Goal: Information Seeking & Learning: Learn about a topic

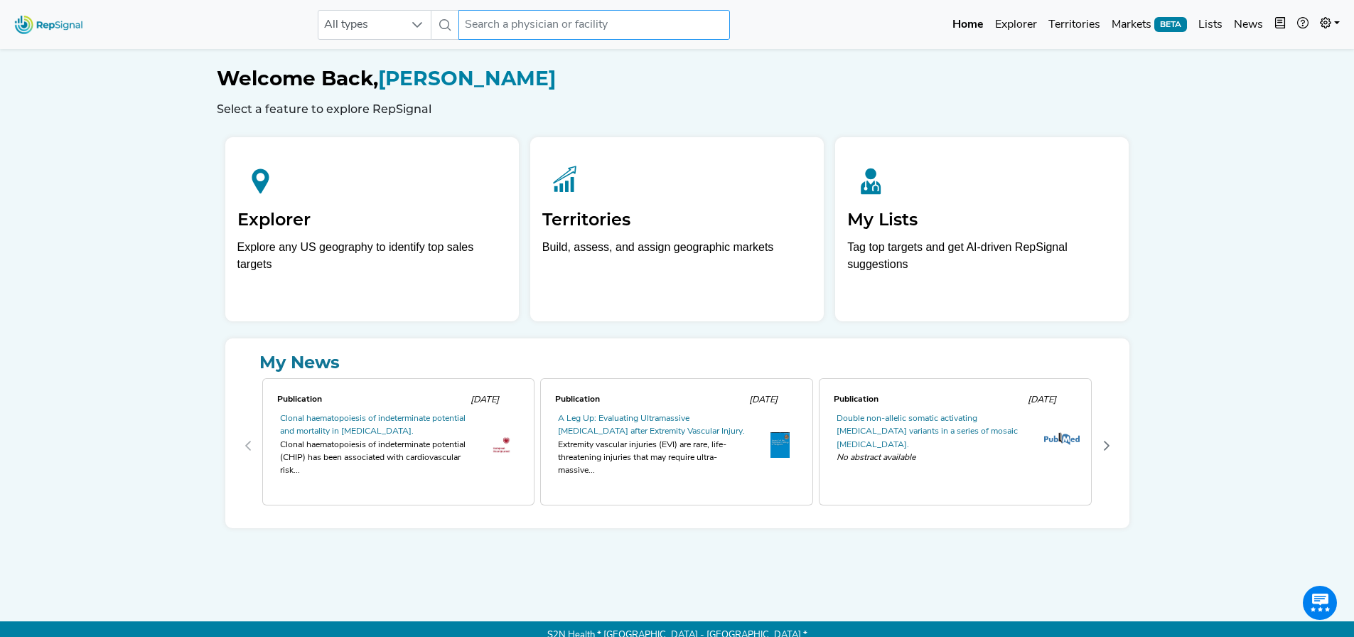
click at [542, 19] on input "text" at bounding box center [595, 25] width 272 height 30
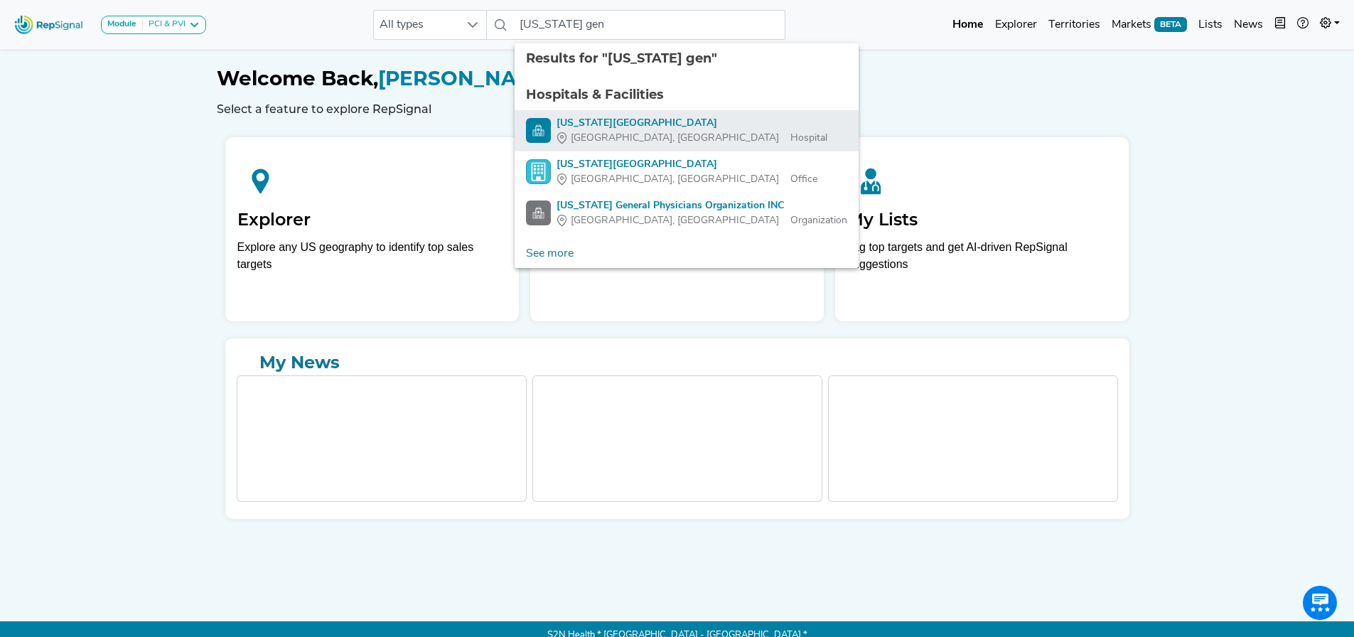
click at [649, 126] on div "[US_STATE][GEOGRAPHIC_DATA]" at bounding box center [692, 123] width 271 height 15
type input "[US_STATE][GEOGRAPHIC_DATA]"
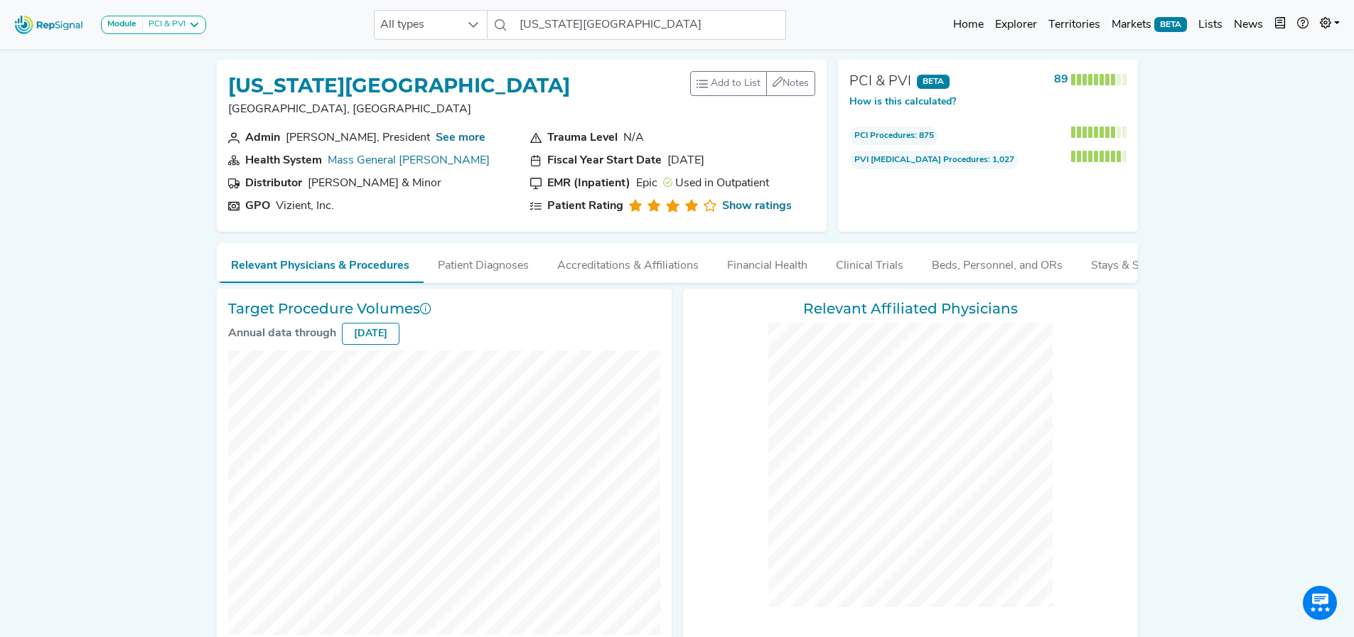
checkbox input "false"
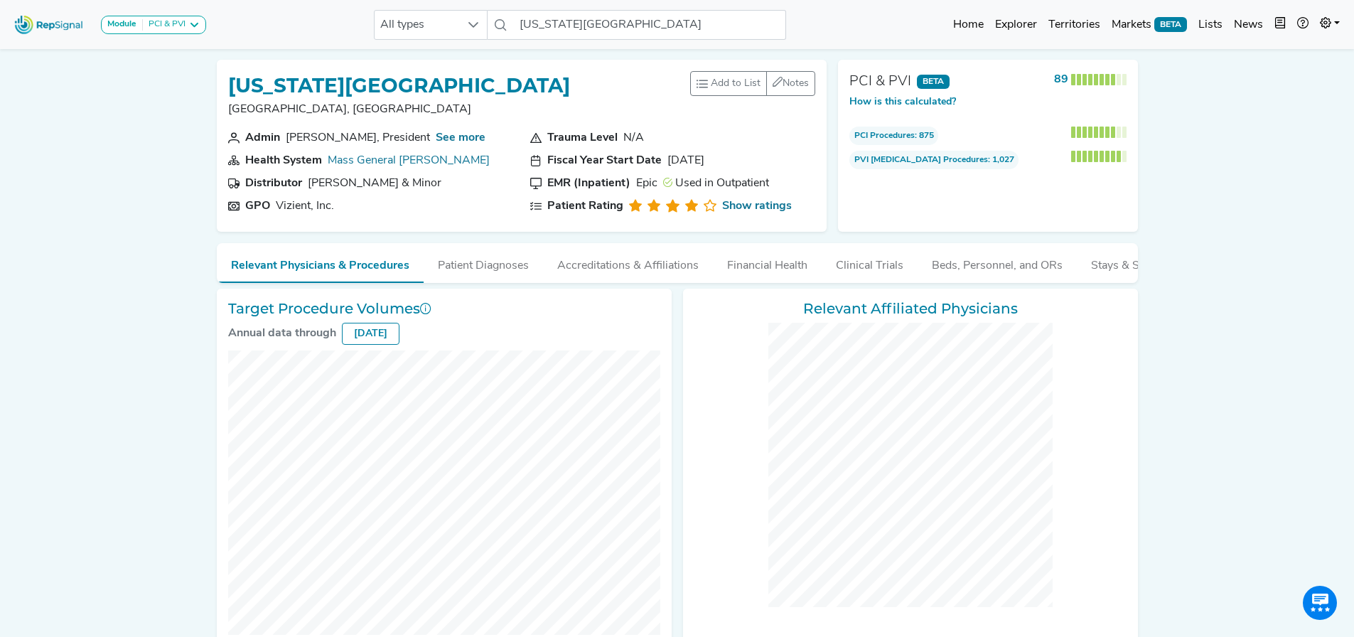
checkbox input "false"
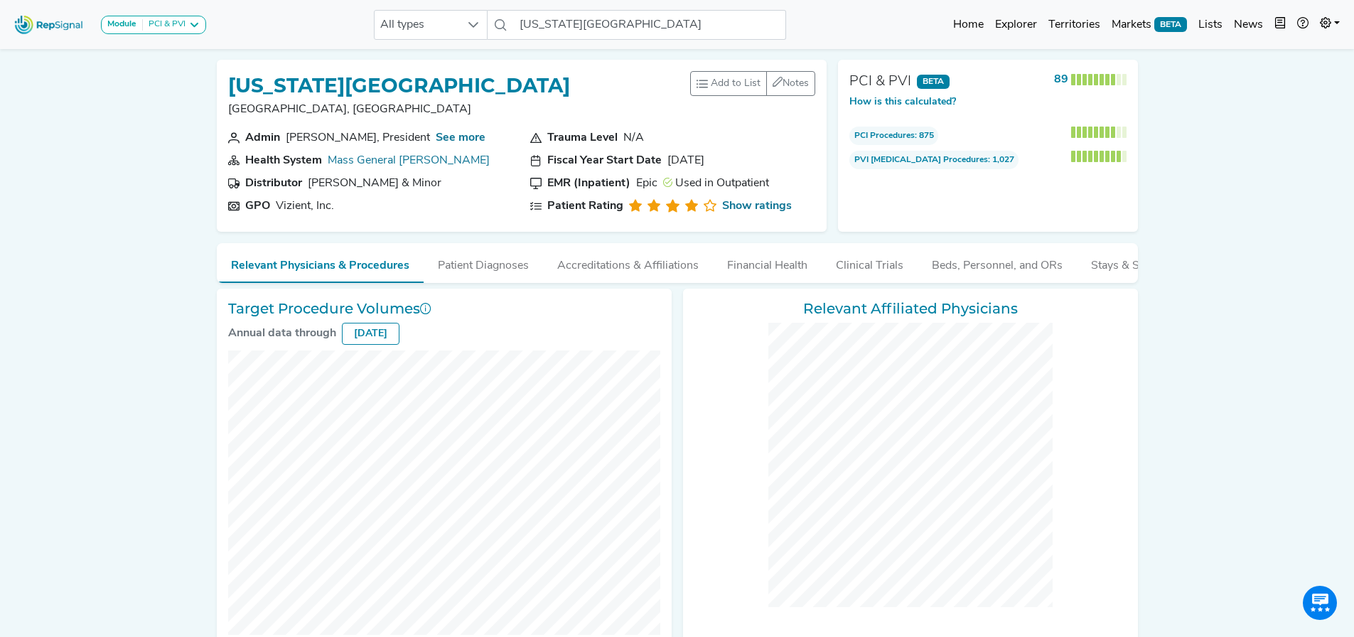
checkbox input "false"
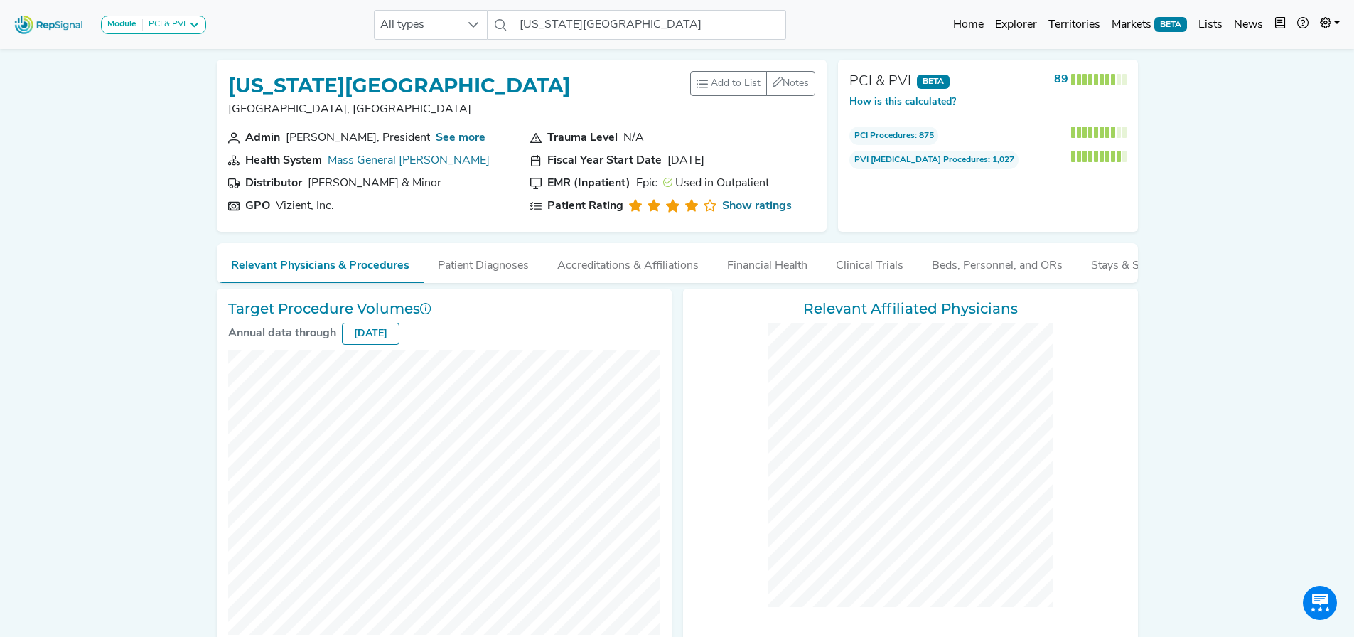
checkbox input "false"
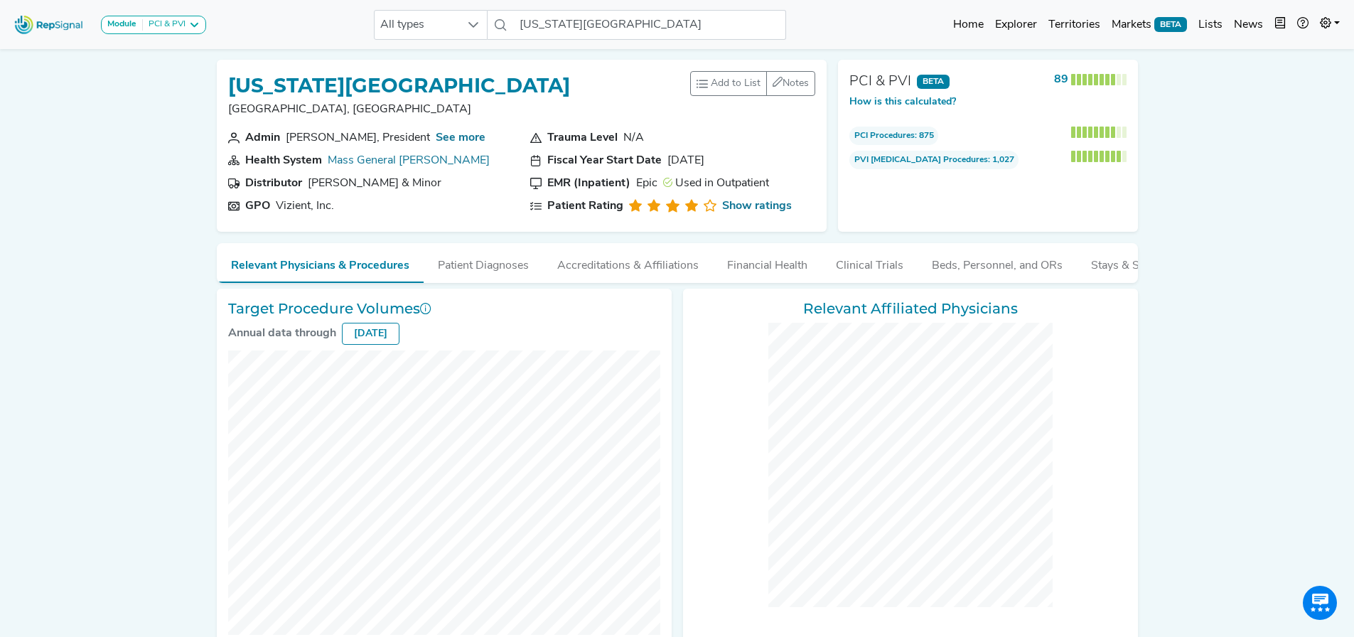
checkbox input "false"
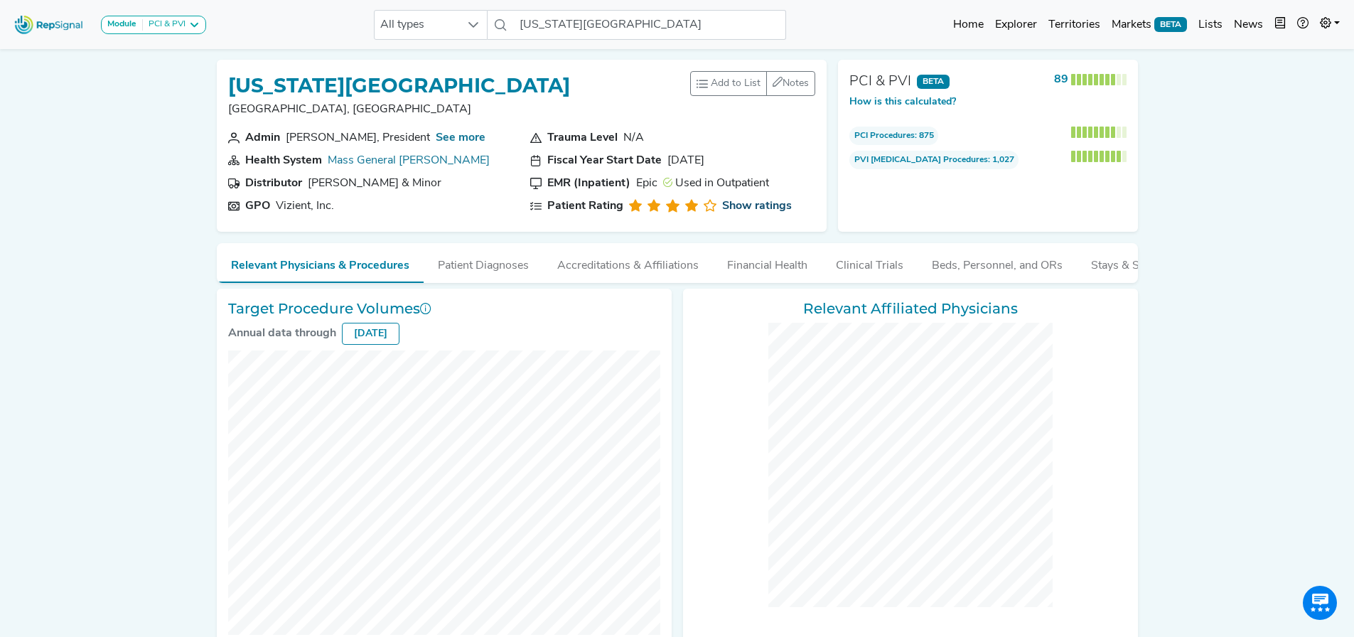
click at [732, 203] on link "Show ratings" at bounding box center [757, 206] width 70 height 17
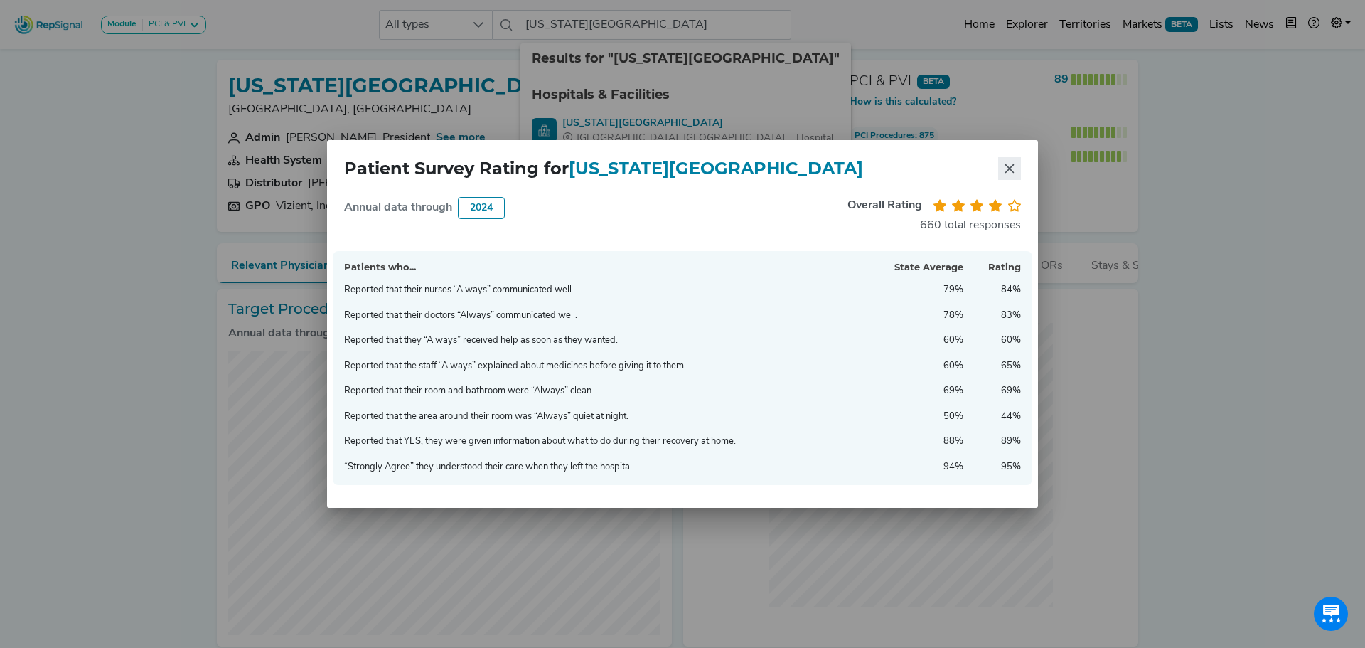
click at [1014, 173] on icon "Close" at bounding box center [1009, 168] width 9 height 9
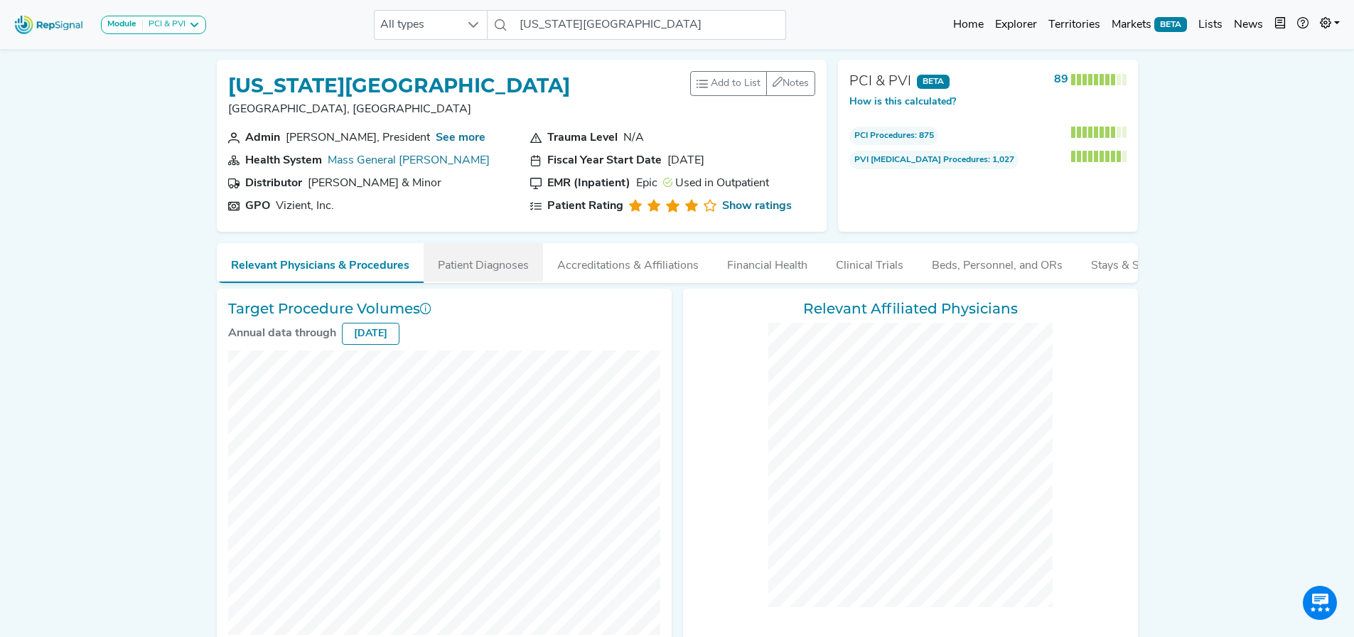
click at [502, 259] on button "Patient Diagnoses" at bounding box center [483, 262] width 119 height 38
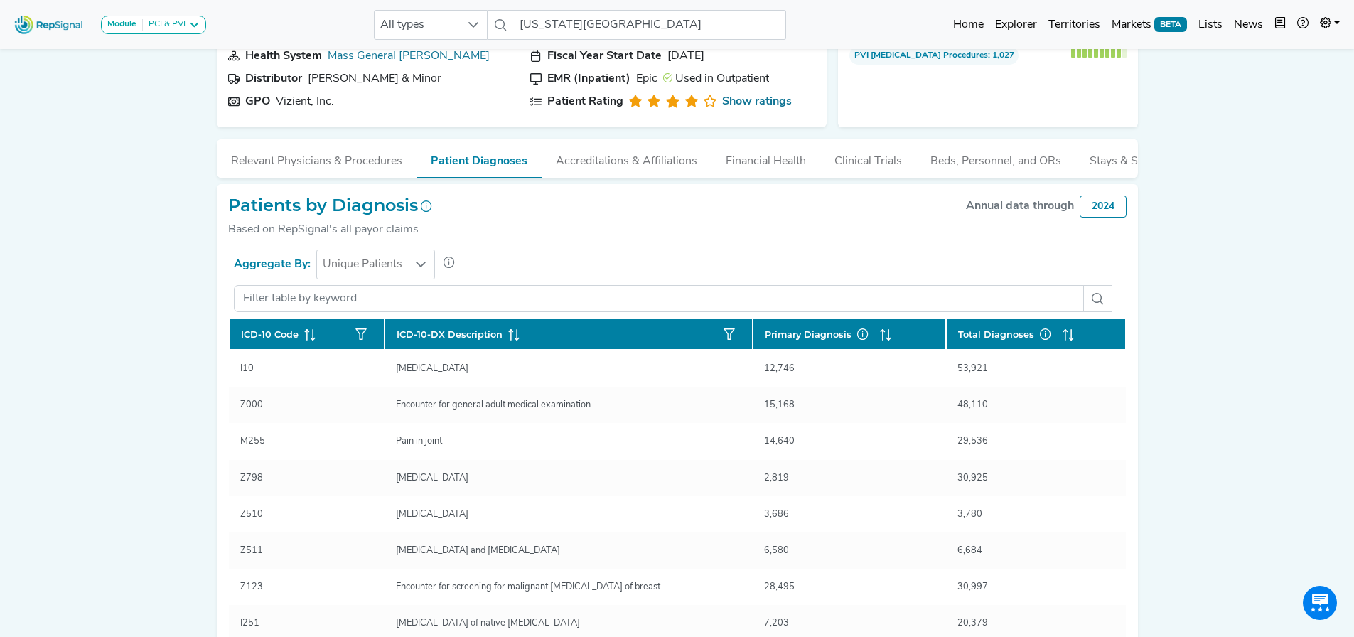
scroll to position [71, 0]
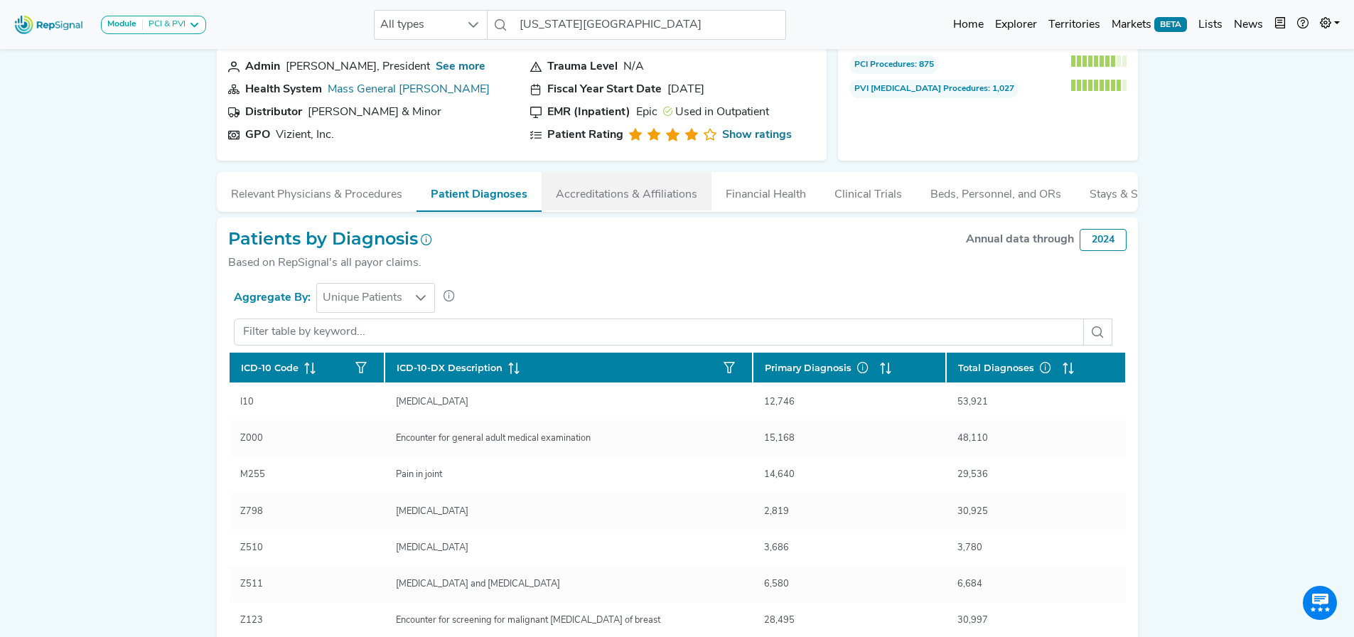
click at [597, 179] on button "Accreditations & Affiliations" at bounding box center [627, 191] width 170 height 38
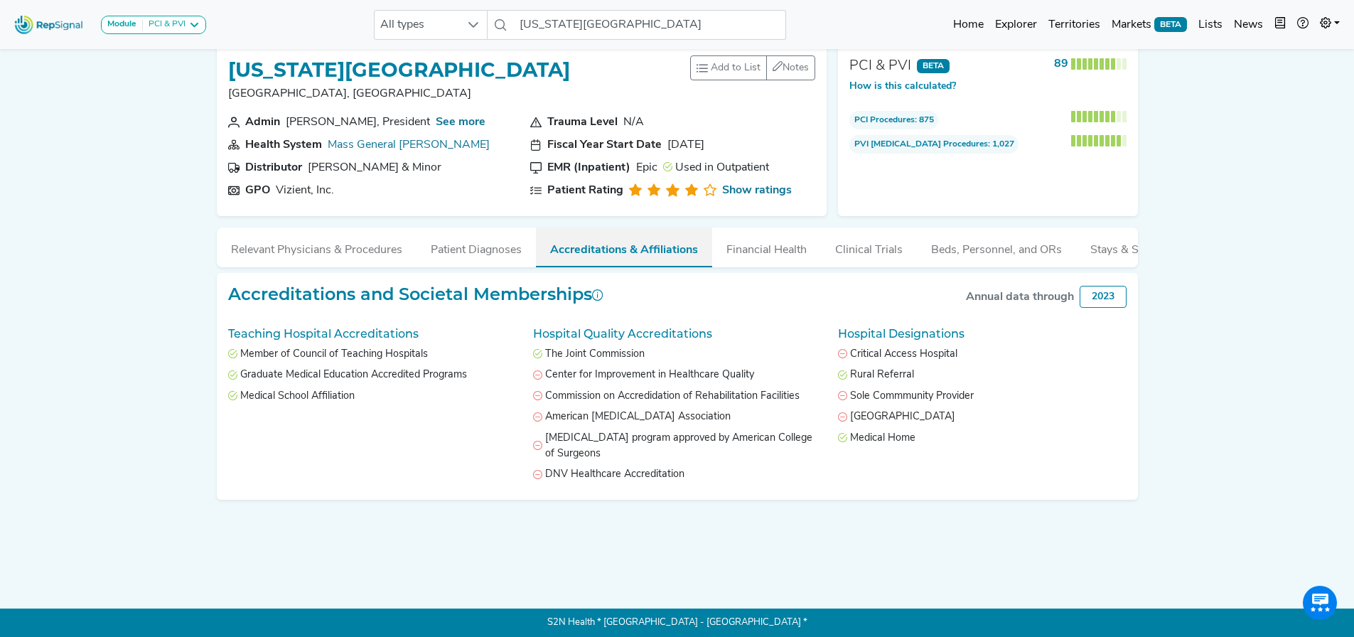
scroll to position [24, 0]
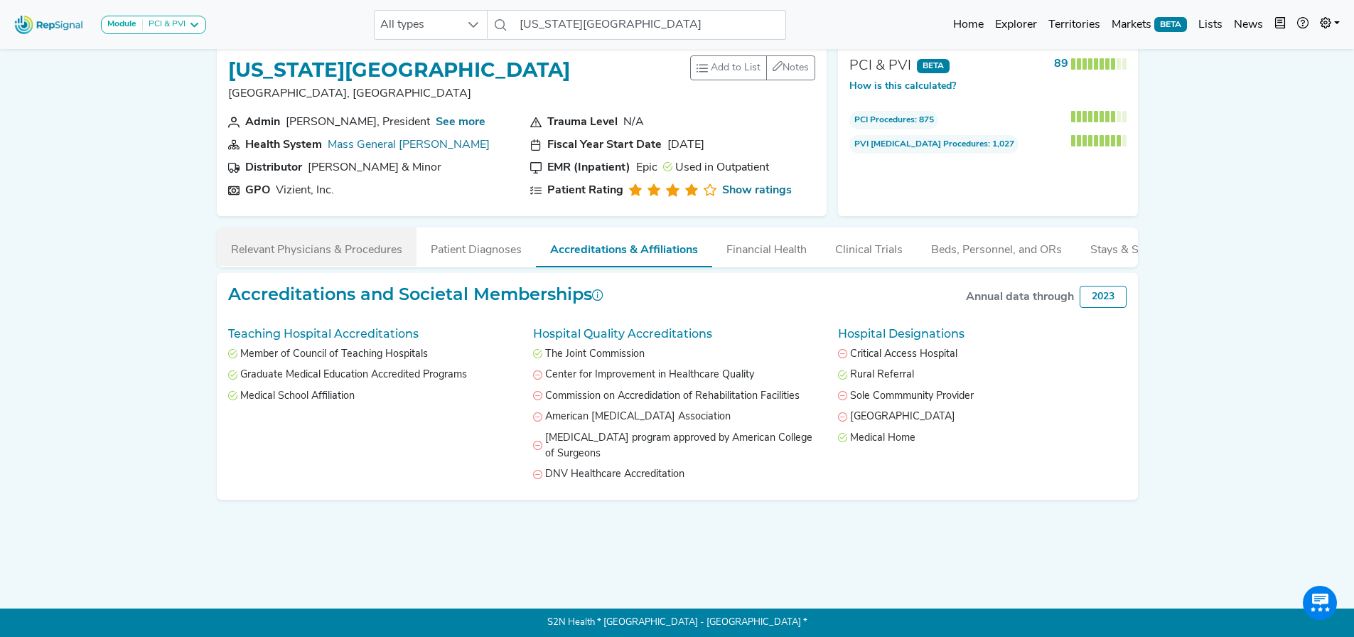
click at [359, 245] on button "Relevant Physicians & Procedures" at bounding box center [317, 246] width 200 height 38
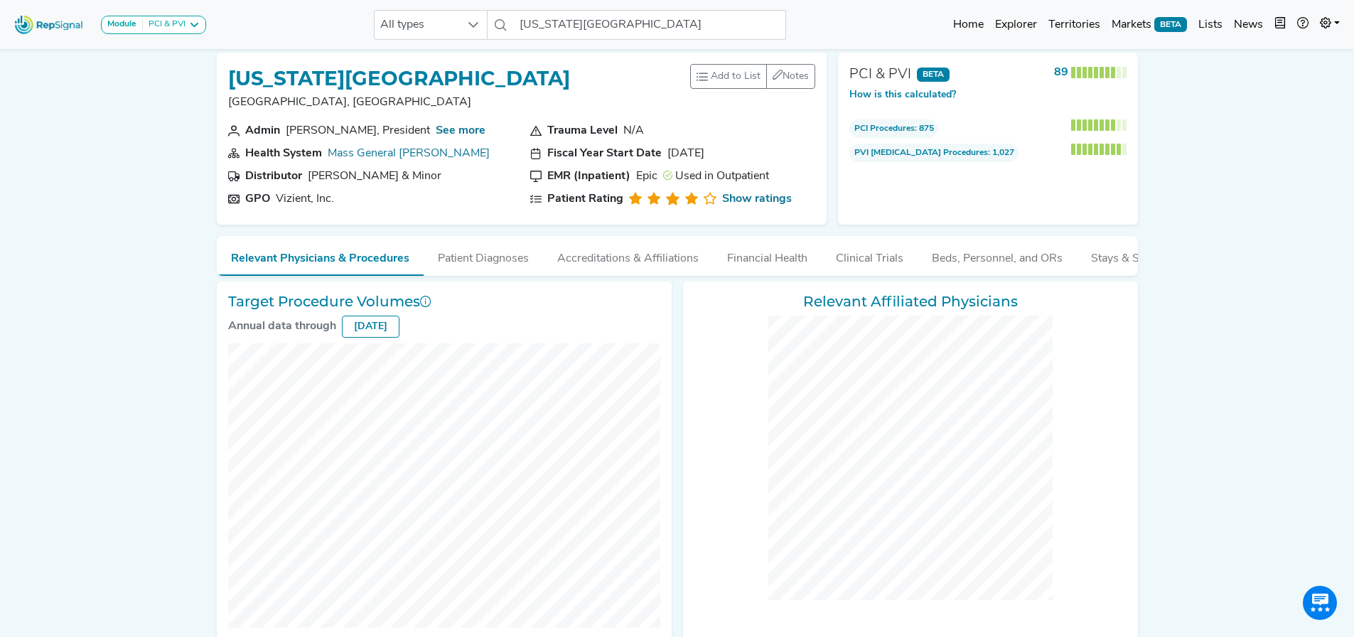
scroll to position [0, 0]
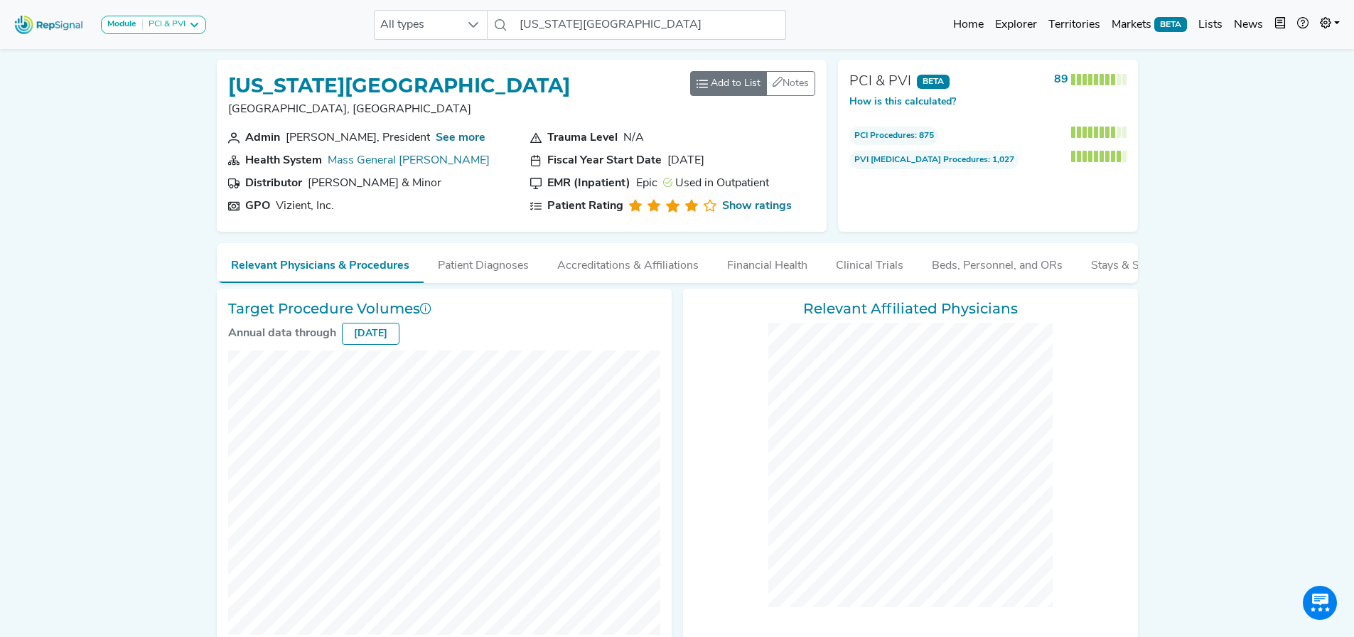
click at [739, 78] on span "Add to List" at bounding box center [736, 83] width 50 height 15
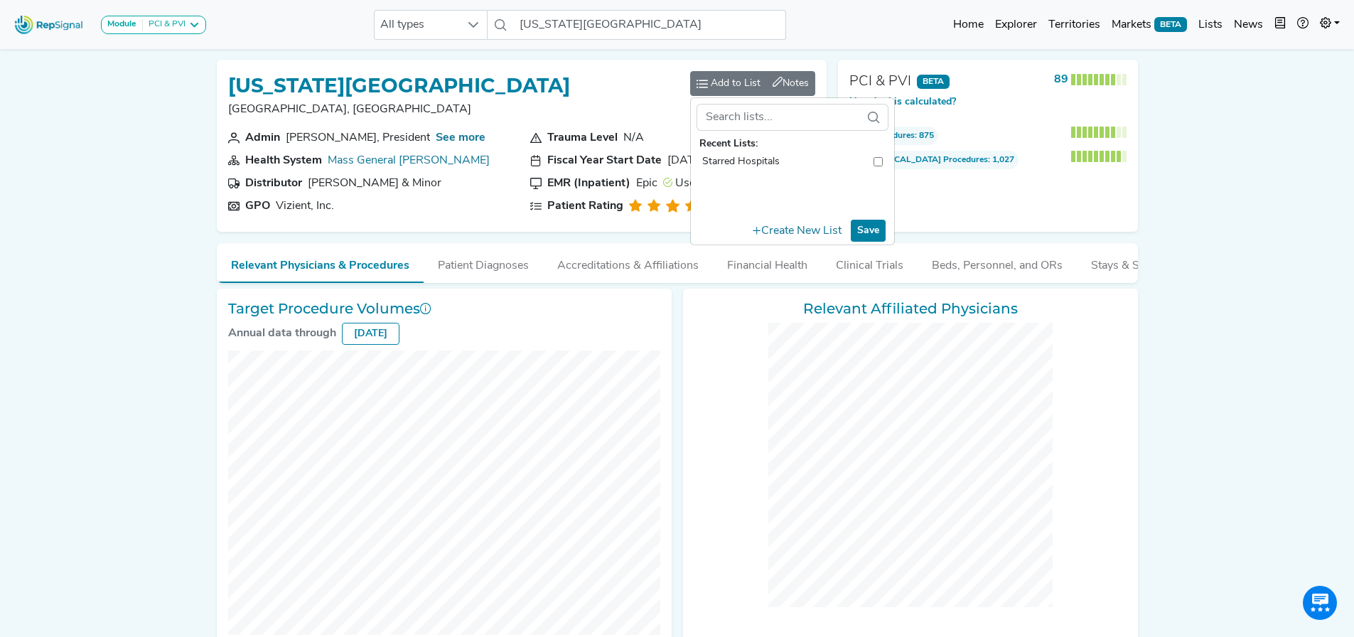
click at [796, 79] on span "Notes 0 unread notes" at bounding box center [796, 83] width 26 height 11
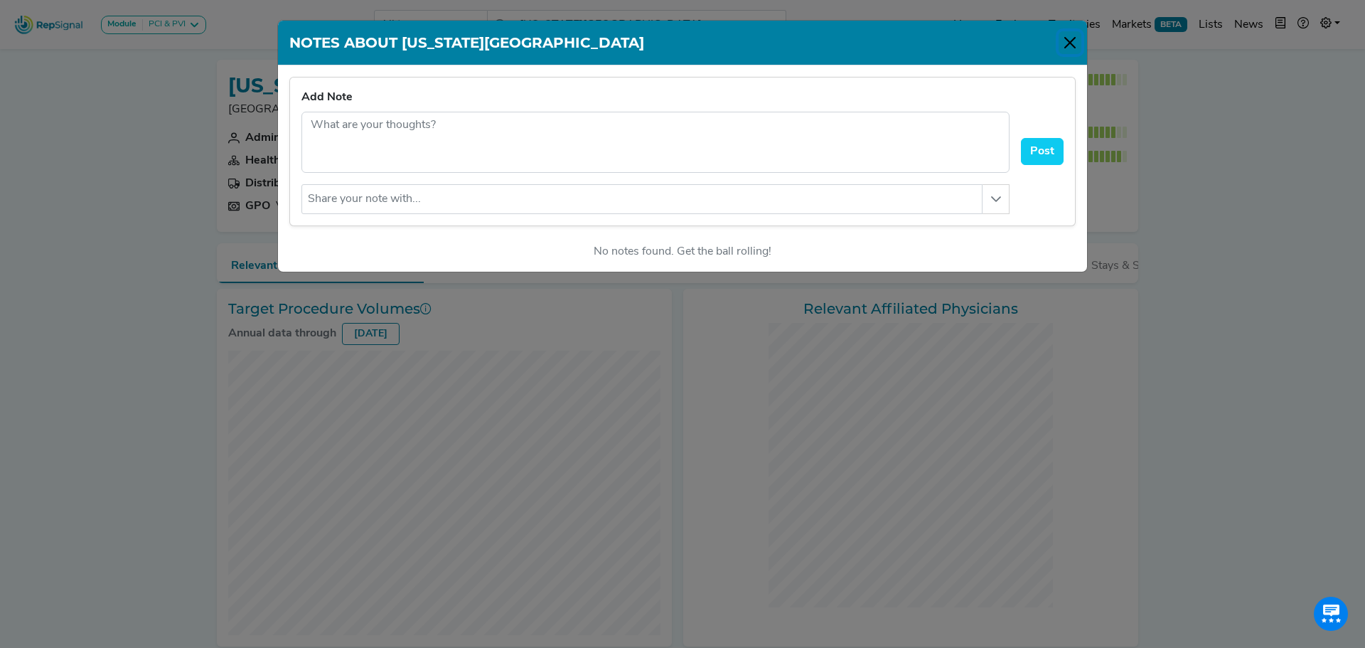
click at [1075, 47] on button "Close" at bounding box center [1070, 42] width 23 height 23
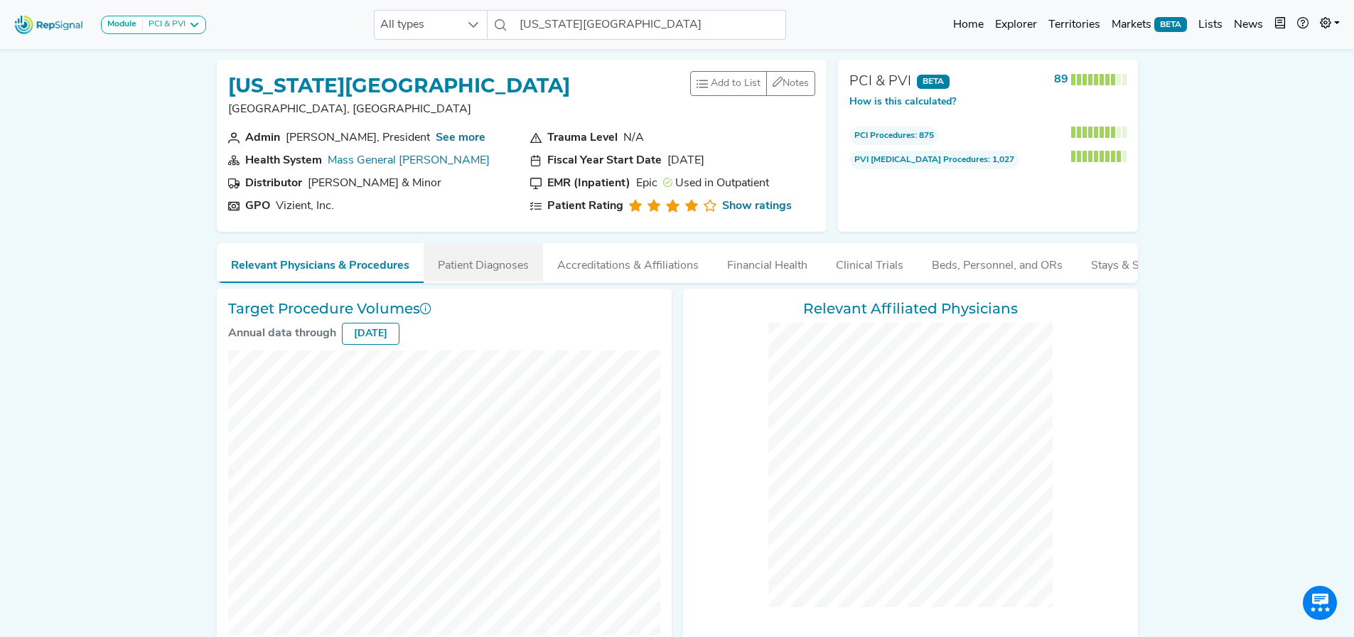
click at [491, 269] on button "Patient Diagnoses" at bounding box center [483, 262] width 119 height 38
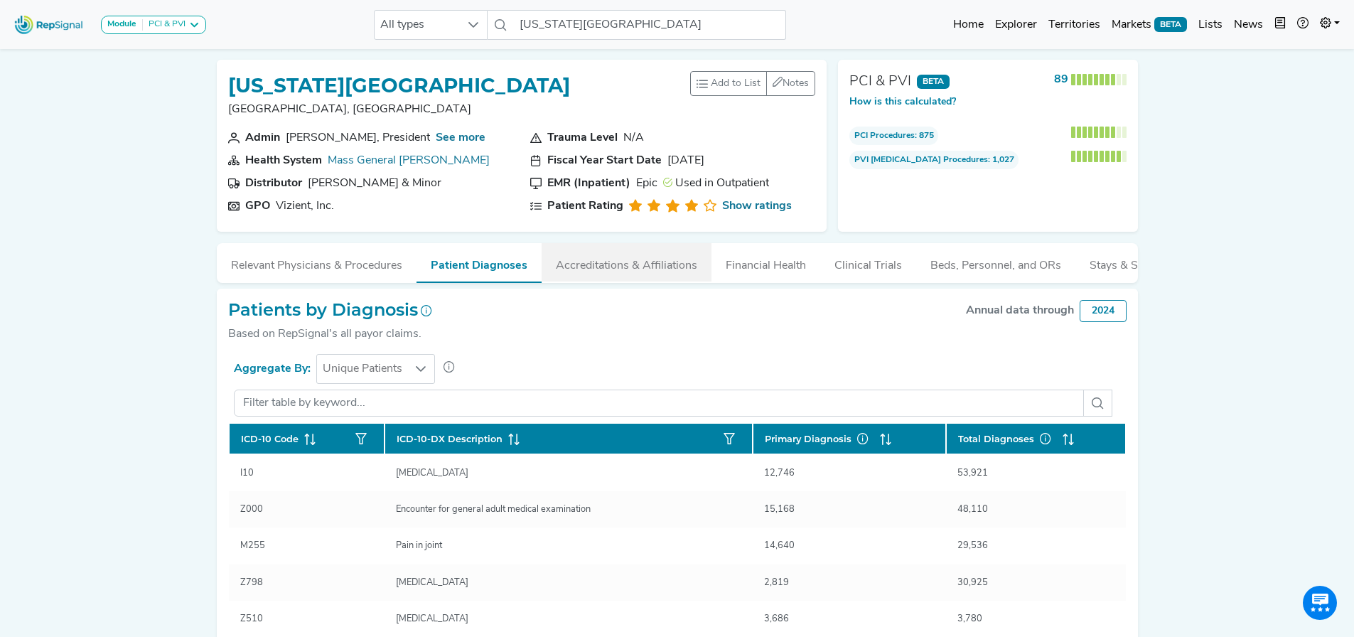
click at [610, 267] on button "Accreditations & Affiliations" at bounding box center [627, 262] width 170 height 38
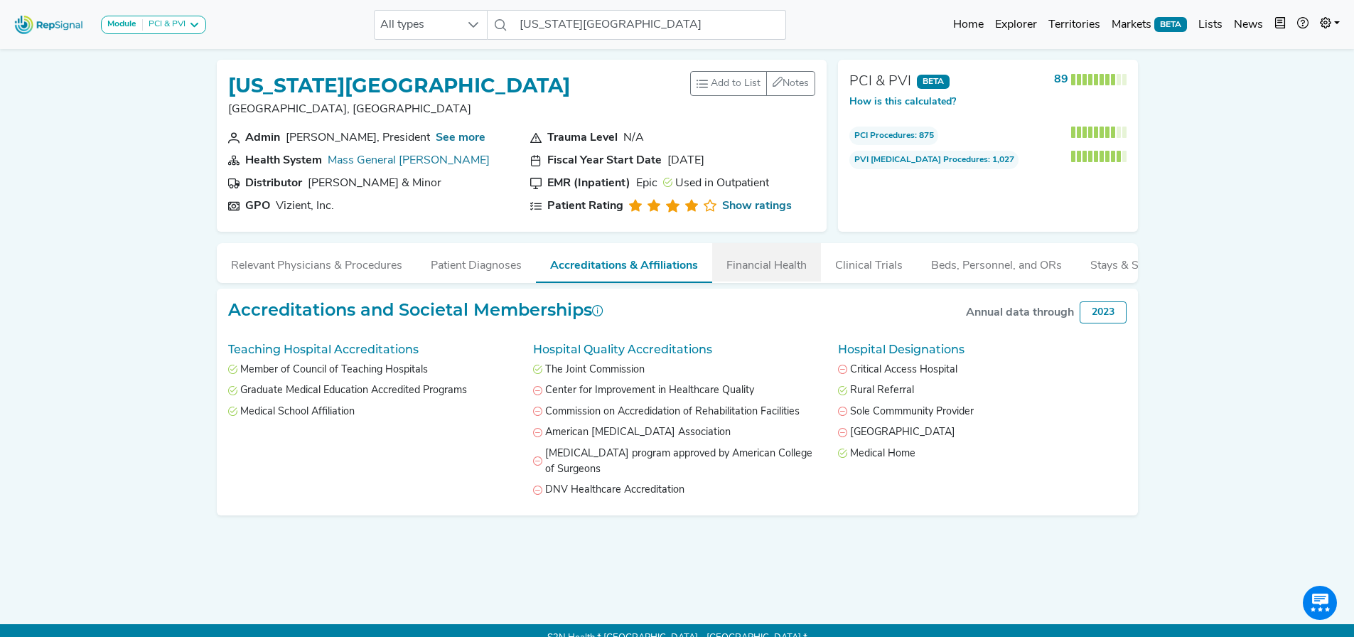
click at [759, 257] on button "Financial Health" at bounding box center [766, 262] width 109 height 38
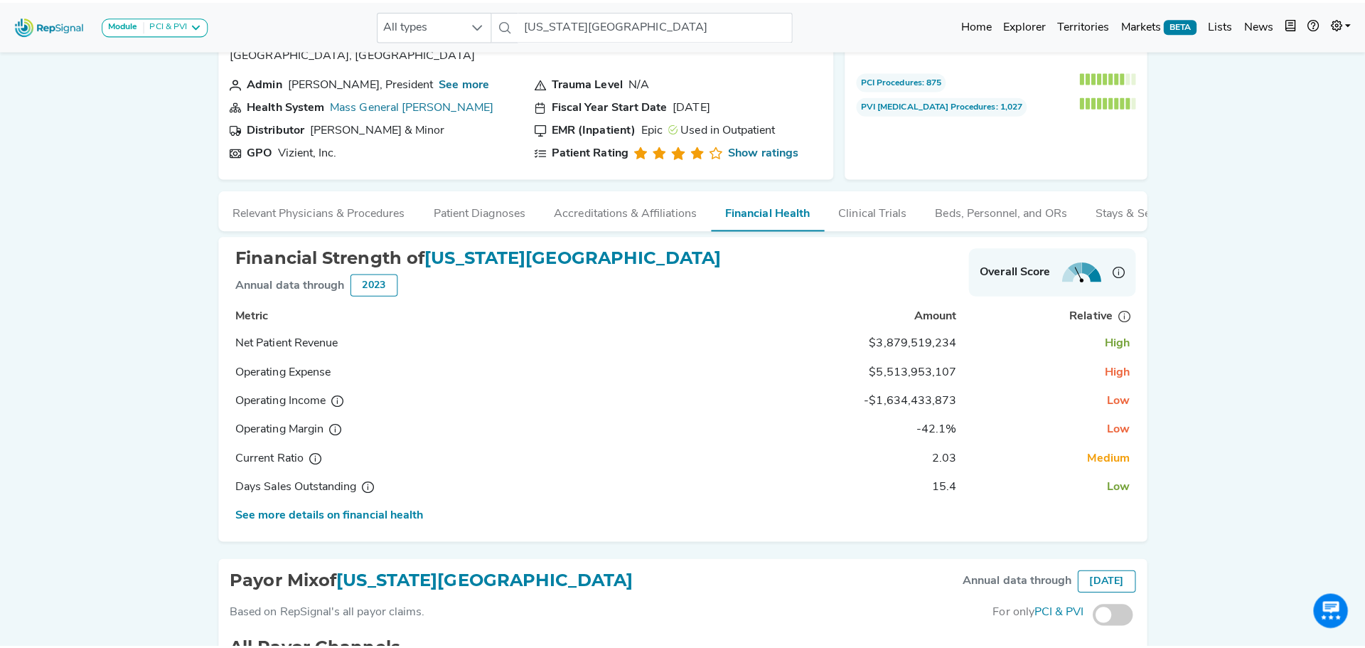
scroll to position [142, 0]
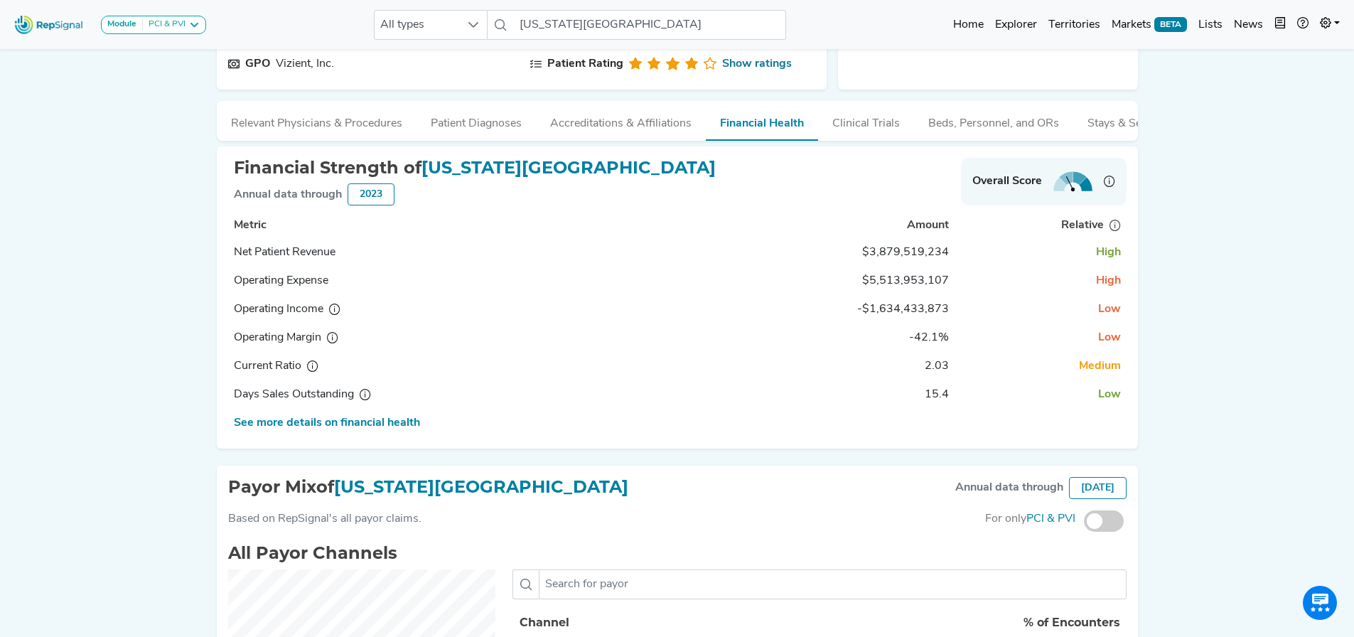
click at [407, 432] on td "See more details on financial health" at bounding box center [467, 423] width 478 height 28
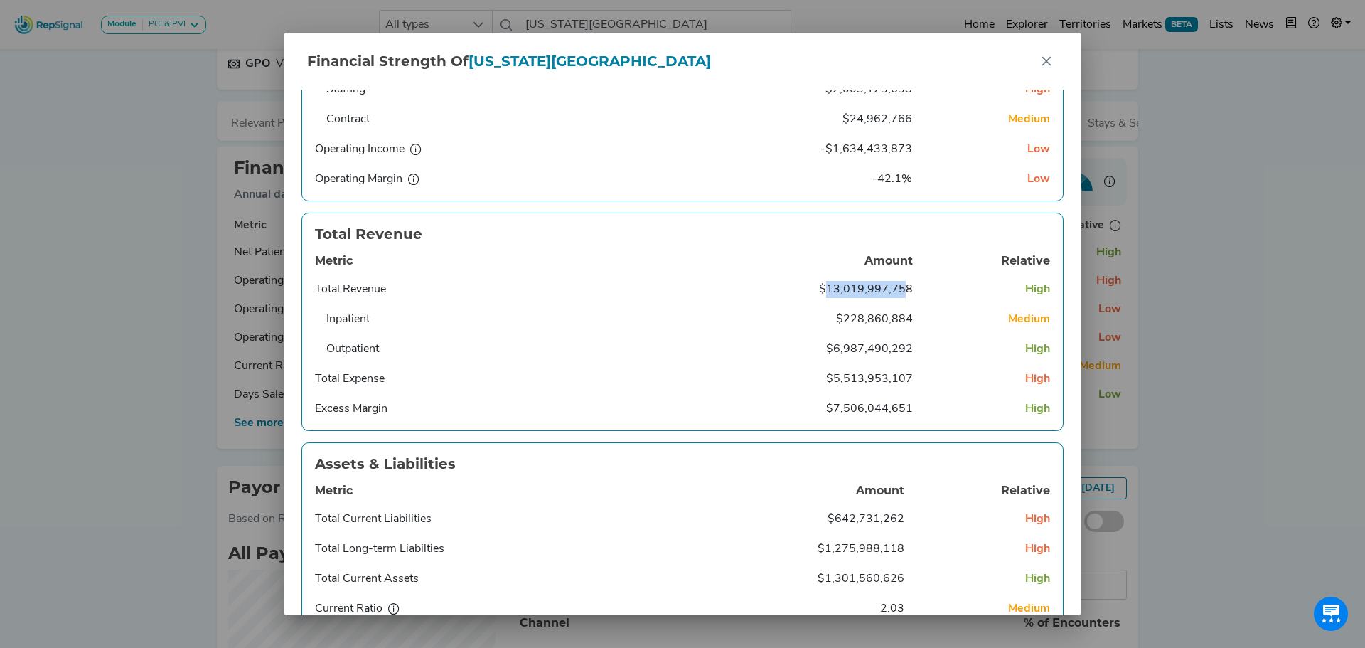
drag, startPoint x: 821, startPoint y: 286, endPoint x: 897, endPoint y: 286, distance: 76.1
click at [897, 286] on span "$13,019,997,758" at bounding box center [866, 289] width 94 height 11
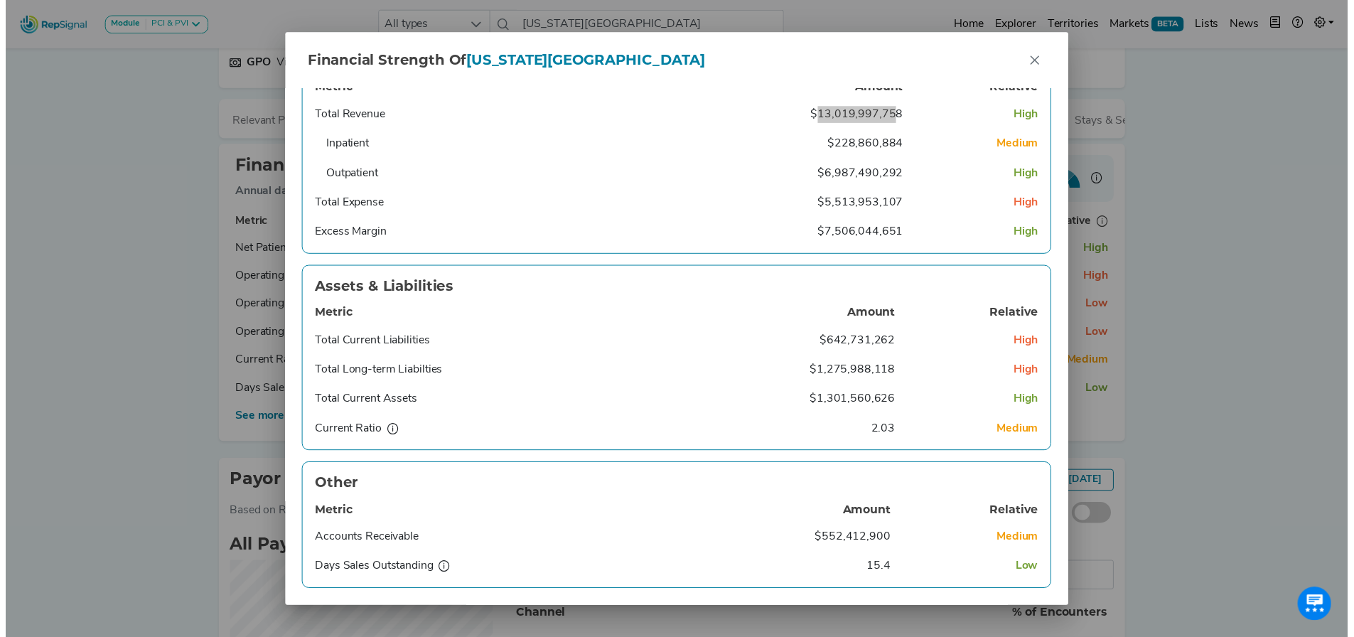
scroll to position [332, 0]
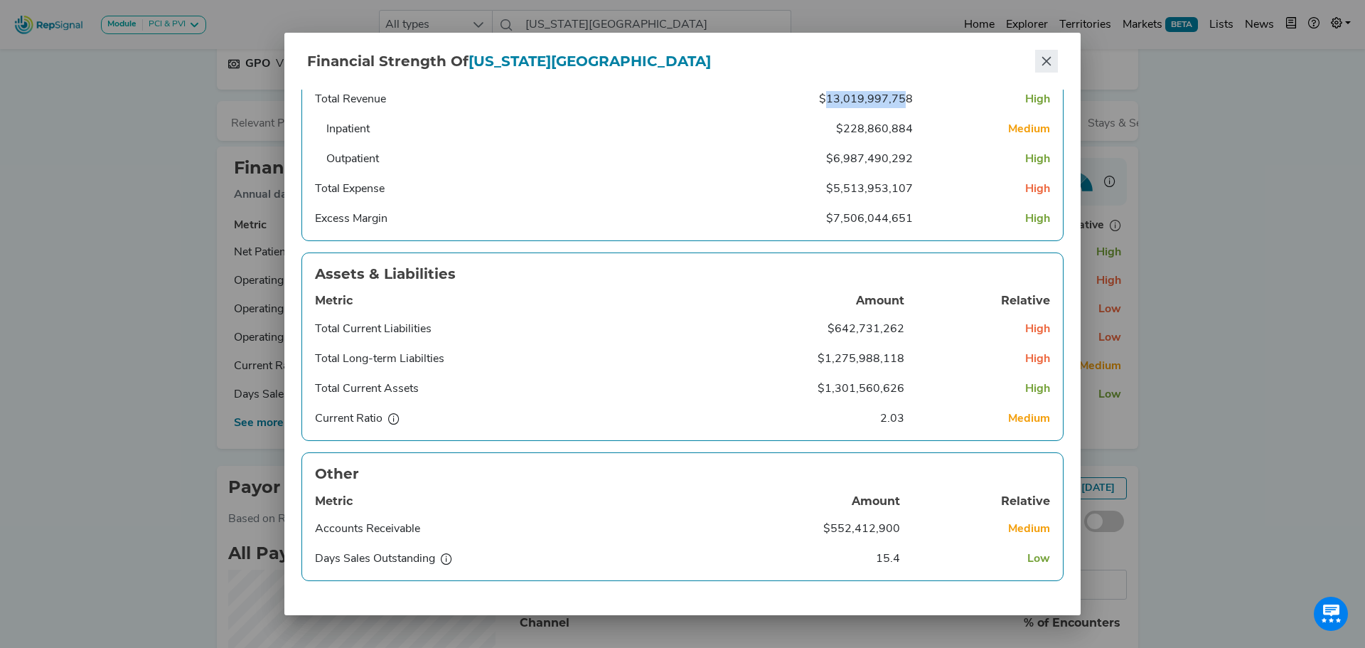
click at [1040, 57] on button "Close" at bounding box center [1046, 61] width 23 height 23
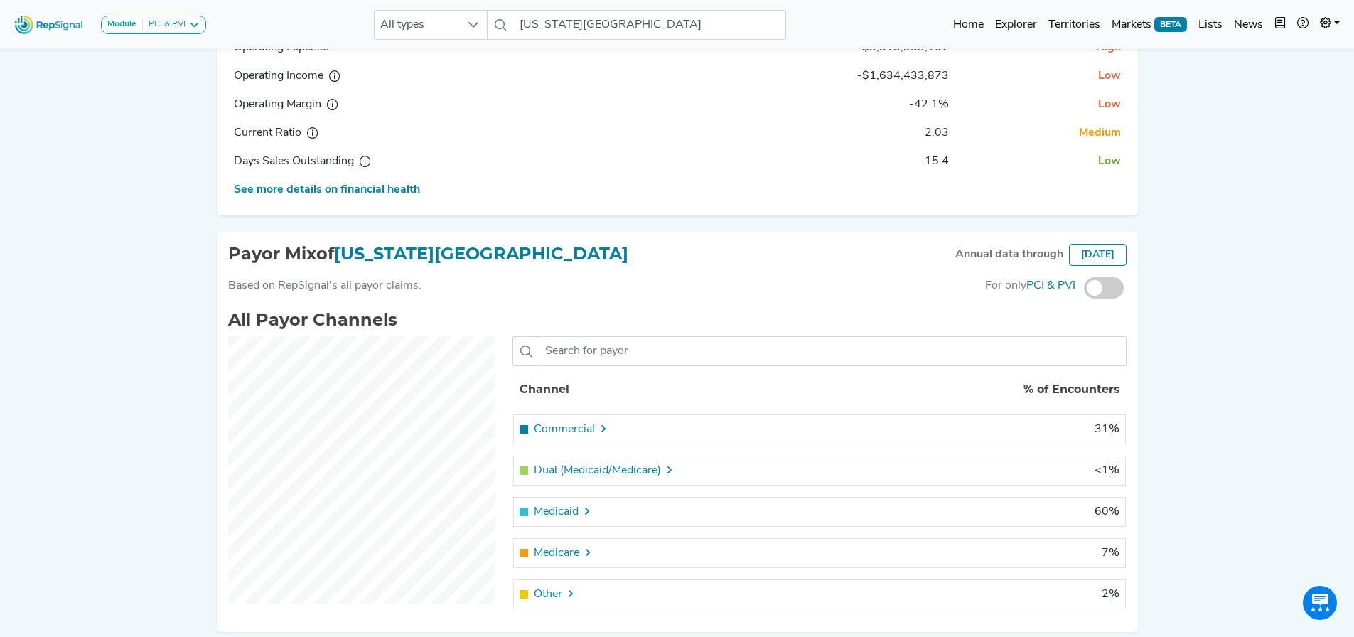
scroll to position [427, 0]
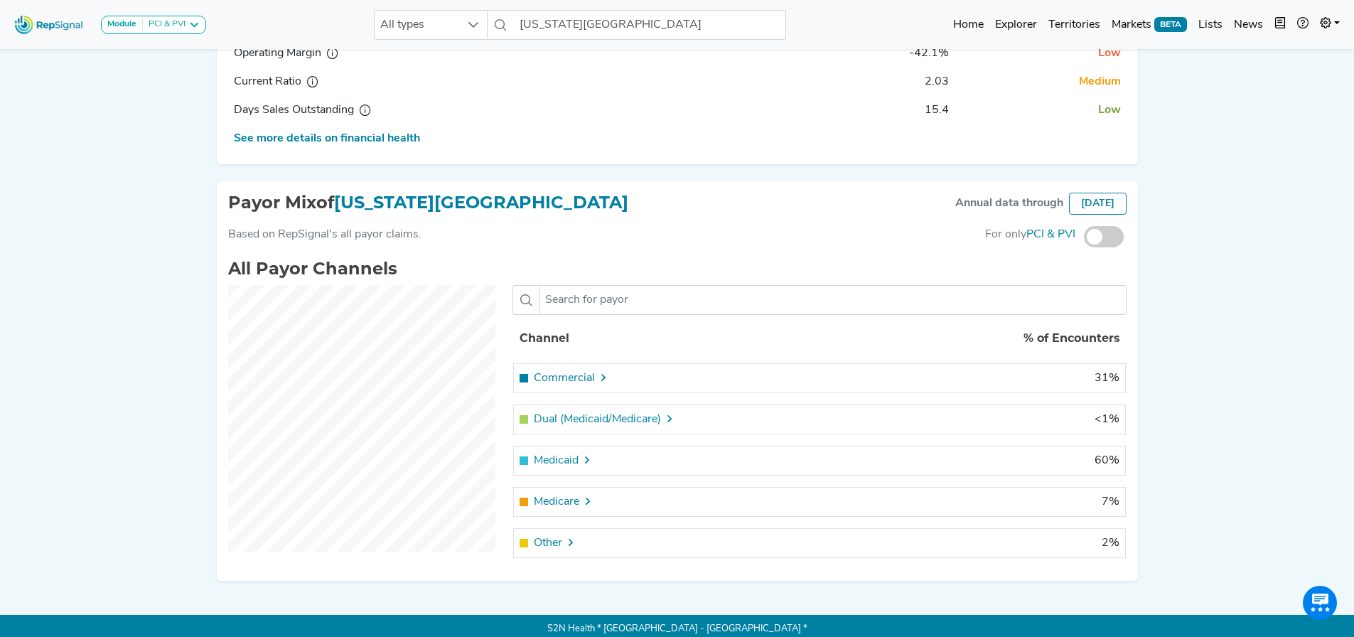
click at [1101, 247] on span at bounding box center [1104, 236] width 40 height 21
click at [1084, 237] on input "checkbox" at bounding box center [1084, 237] width 0 height 0
click at [1110, 247] on span at bounding box center [1104, 236] width 40 height 21
click at [1084, 237] on input "checkbox" at bounding box center [1084, 237] width 0 height 0
click at [1110, 247] on span at bounding box center [1104, 236] width 40 height 21
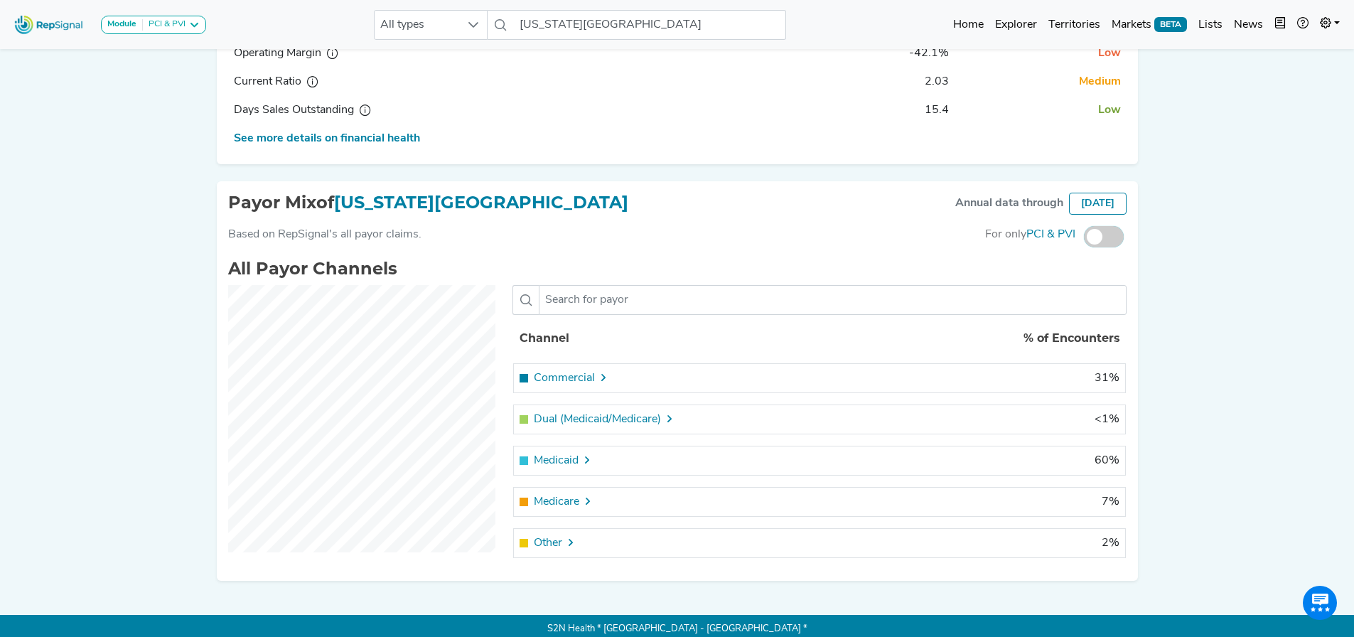
click at [1084, 237] on input "checkbox" at bounding box center [1084, 237] width 0 height 0
click at [1110, 247] on span at bounding box center [1104, 236] width 40 height 21
click at [1084, 237] on input "checkbox" at bounding box center [1084, 237] width 0 height 0
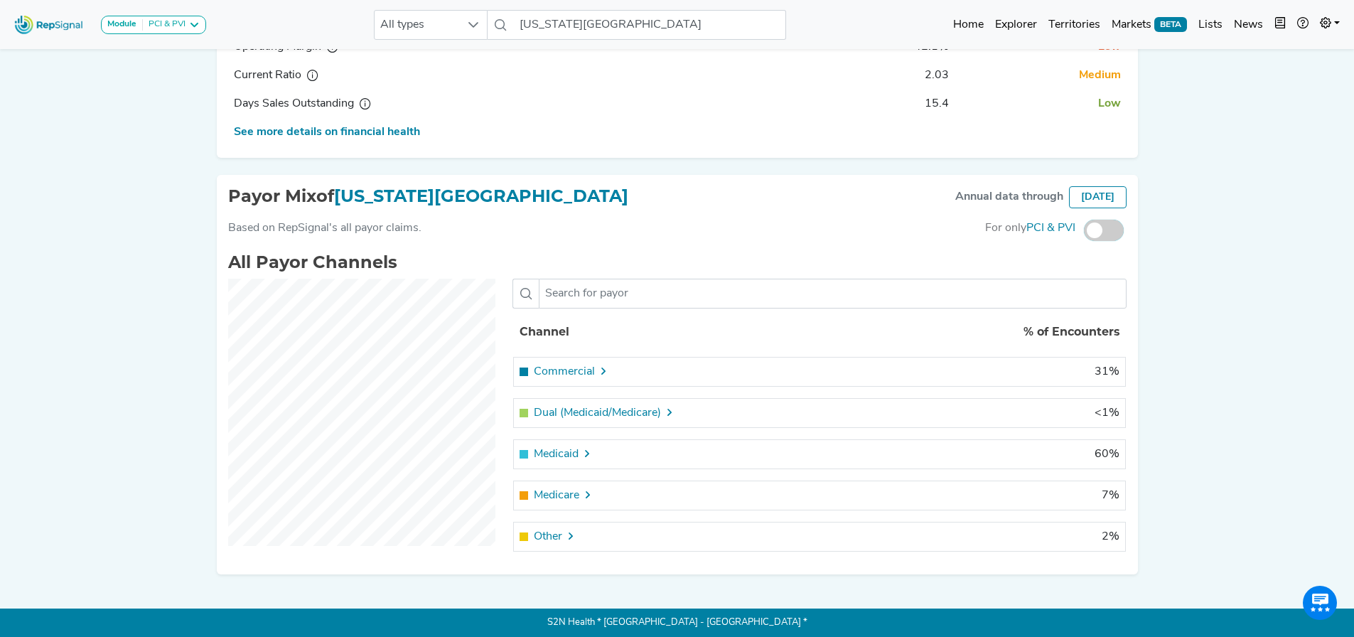
scroll to position [444, 0]
click at [562, 459] on span "Medicaid" at bounding box center [556, 454] width 45 height 17
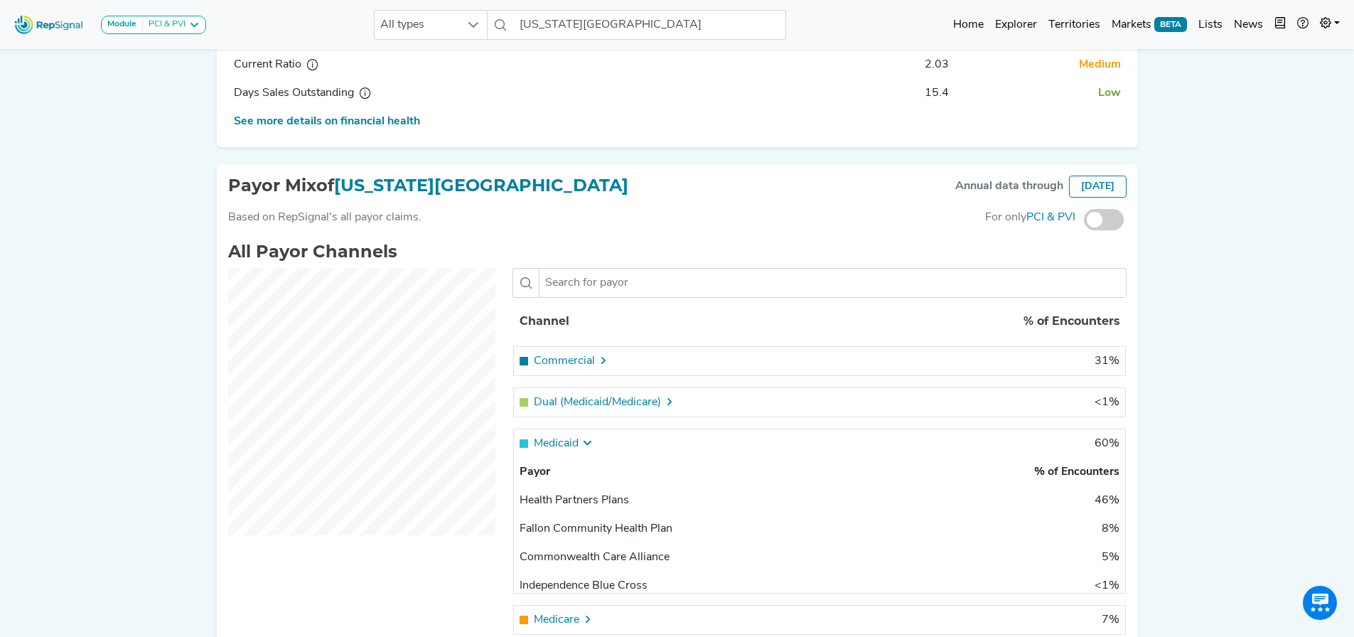
click at [564, 449] on span "Medicaid" at bounding box center [556, 443] width 45 height 17
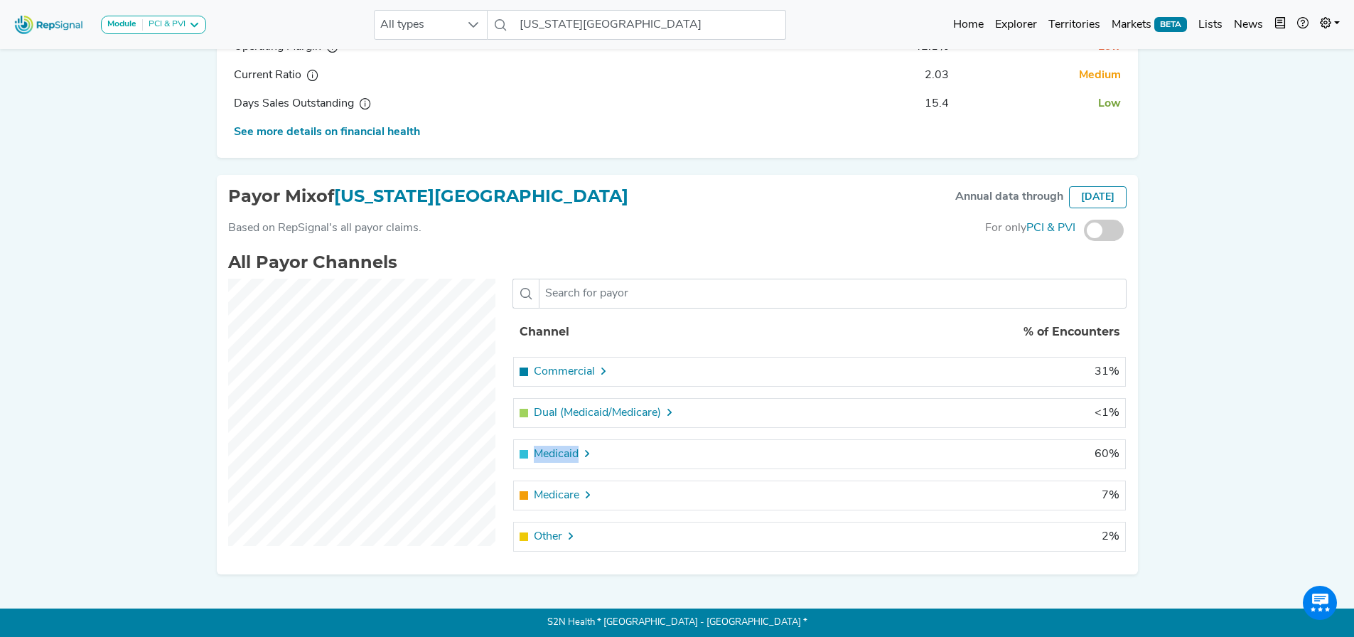
click at [564, 449] on span "Medicaid" at bounding box center [556, 454] width 45 height 17
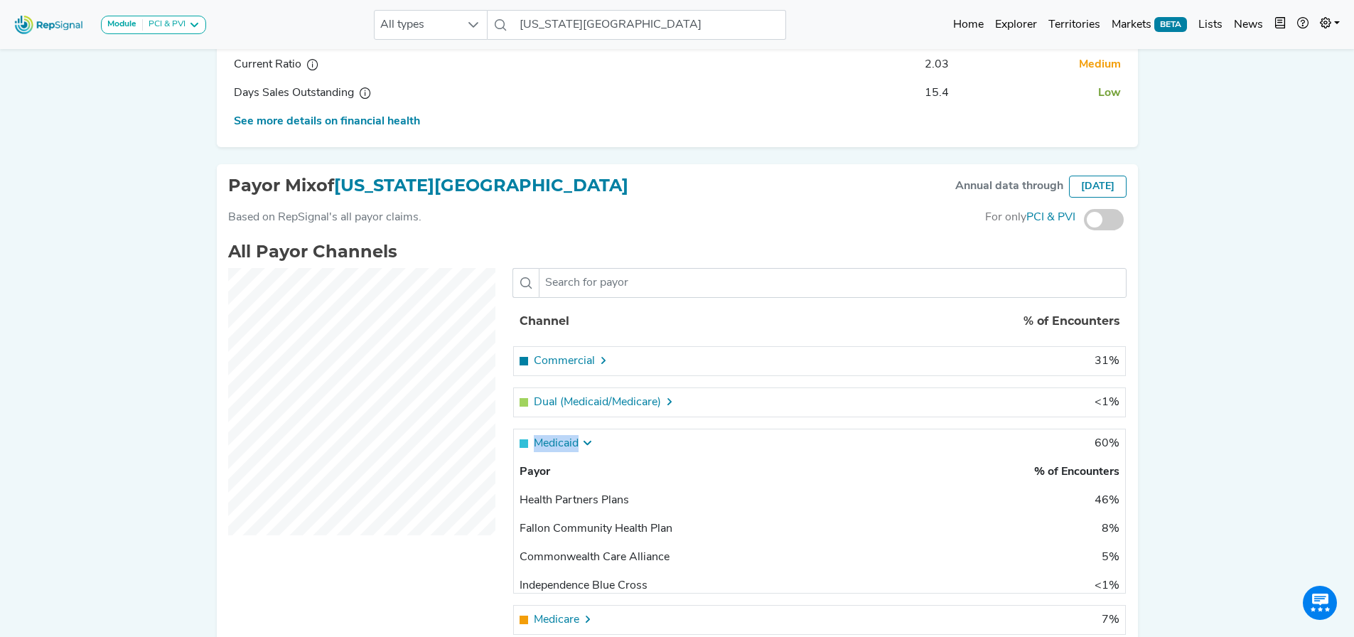
click at [564, 448] on span "Medicaid" at bounding box center [556, 443] width 45 height 17
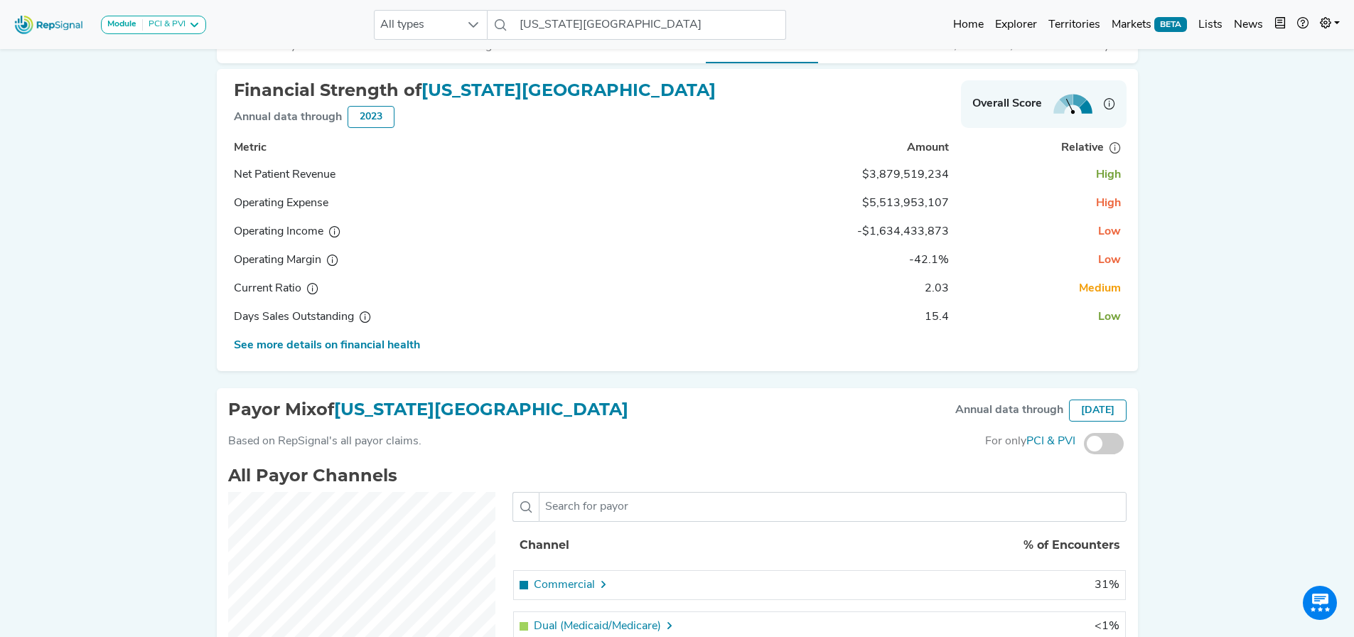
scroll to position [88, 0]
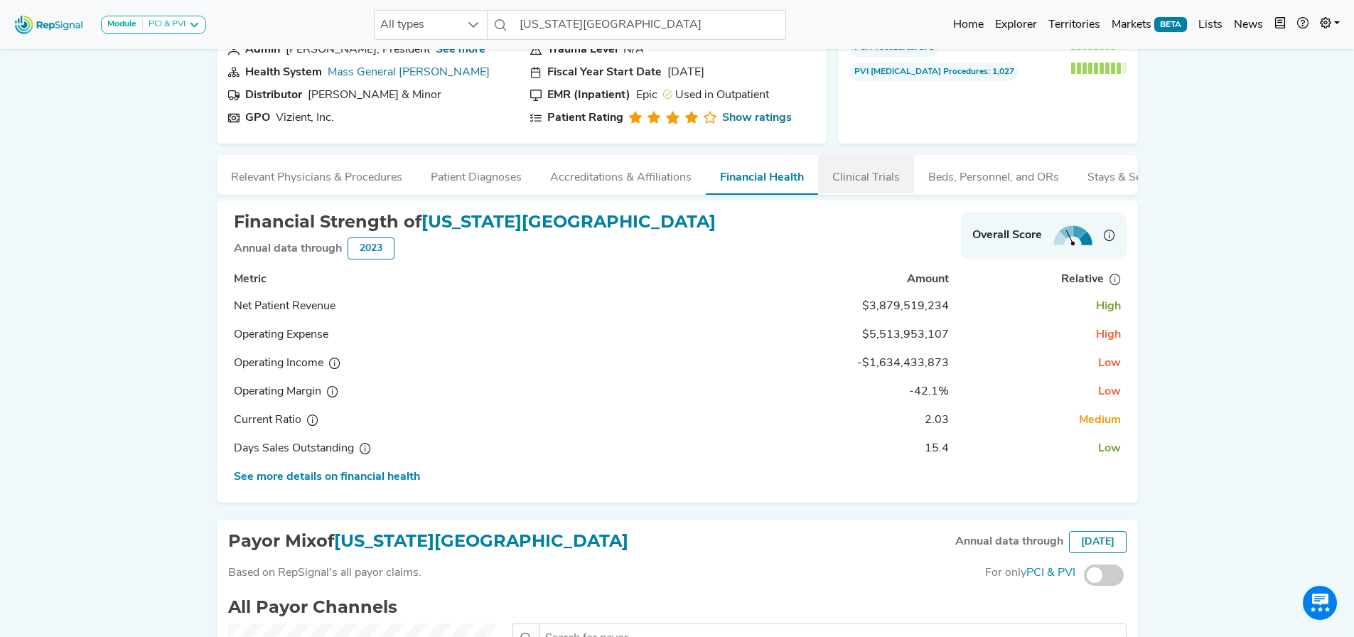
click at [869, 178] on button "Clinical Trials" at bounding box center [866, 174] width 96 height 38
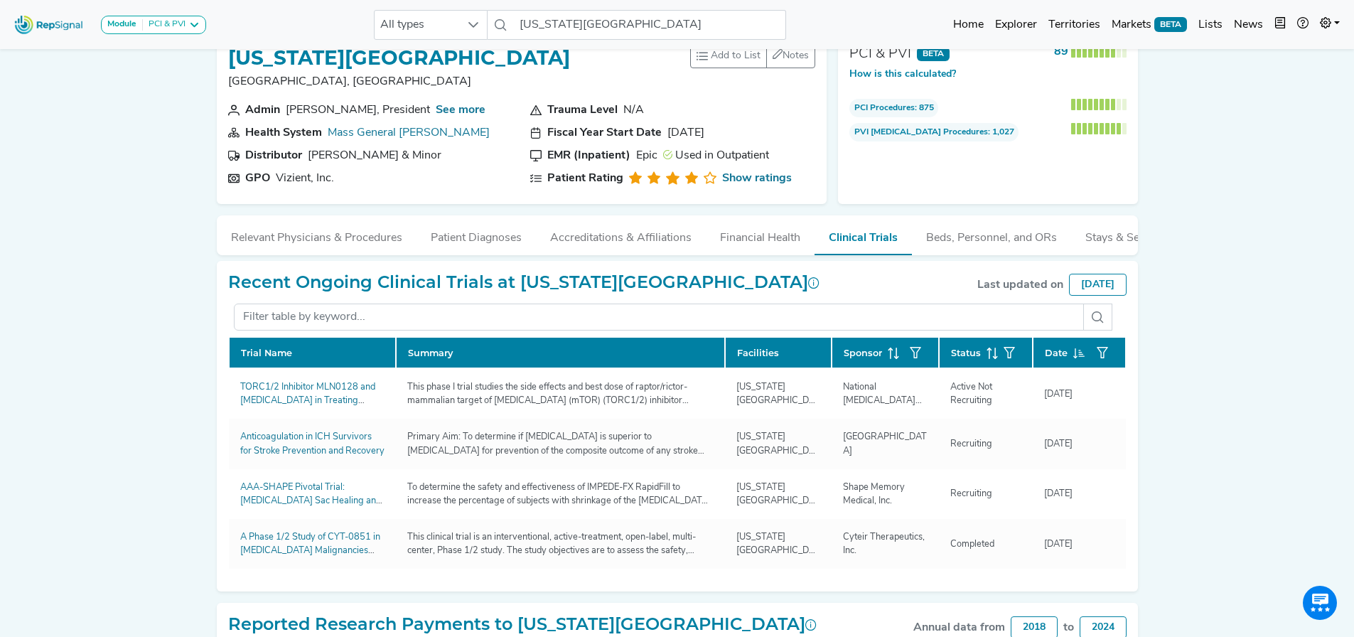
scroll to position [17, 0]
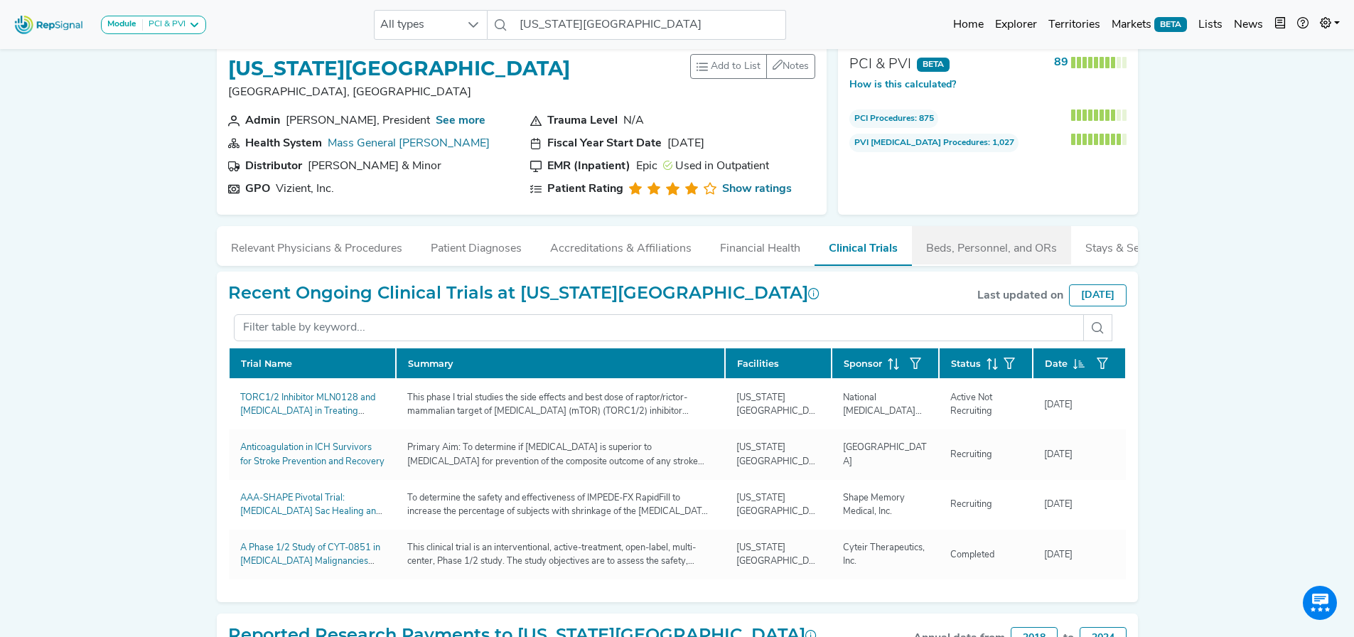
click at [980, 247] on button "Beds, Personnel, and ORs" at bounding box center [991, 245] width 159 height 38
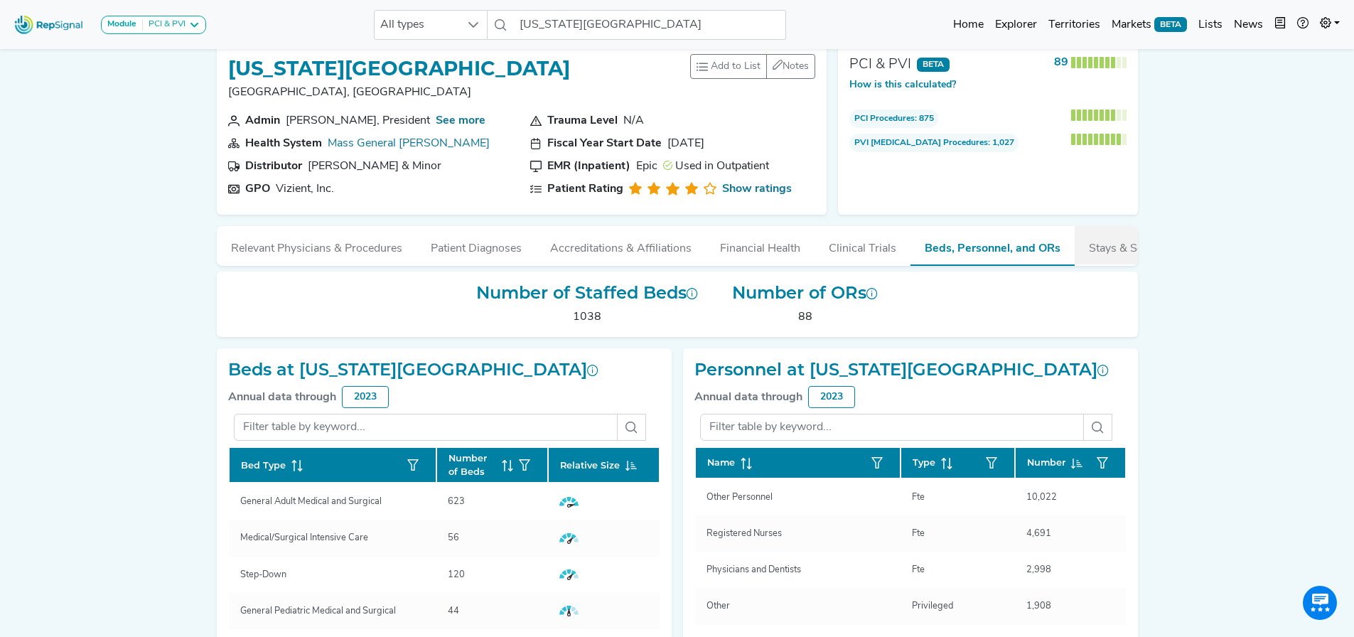
click at [1106, 245] on button "Stays & Services" at bounding box center [1131, 245] width 112 height 38
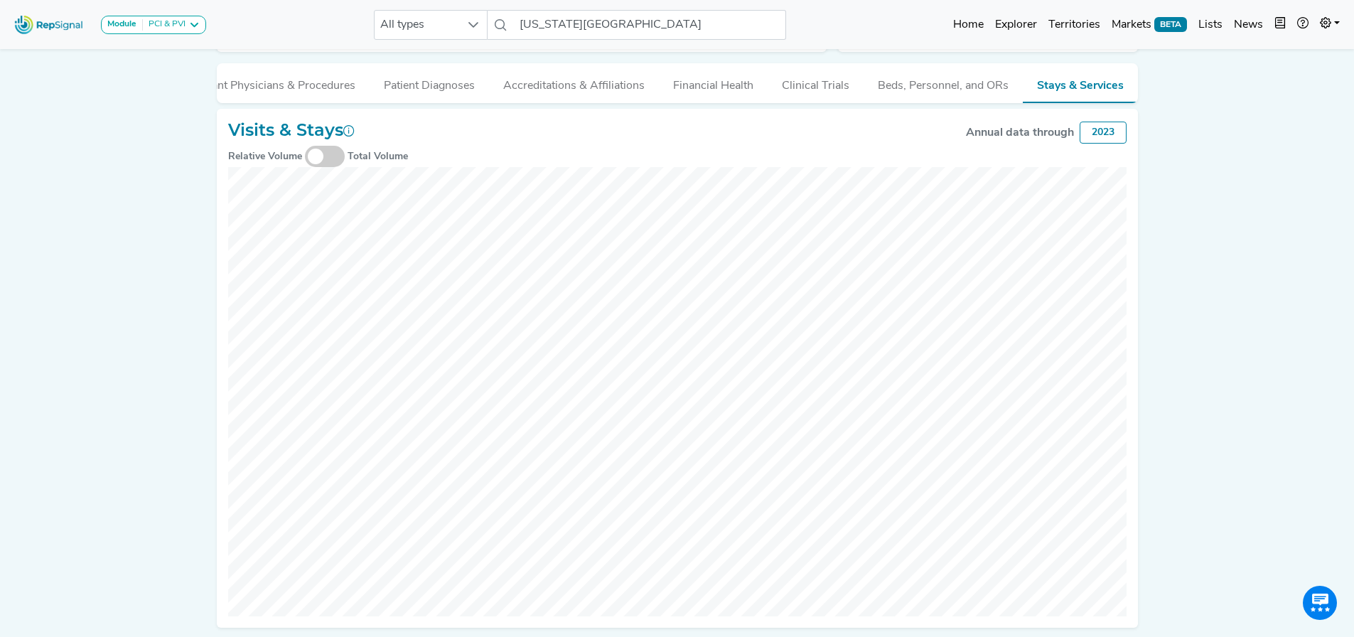
scroll to position [0, 0]
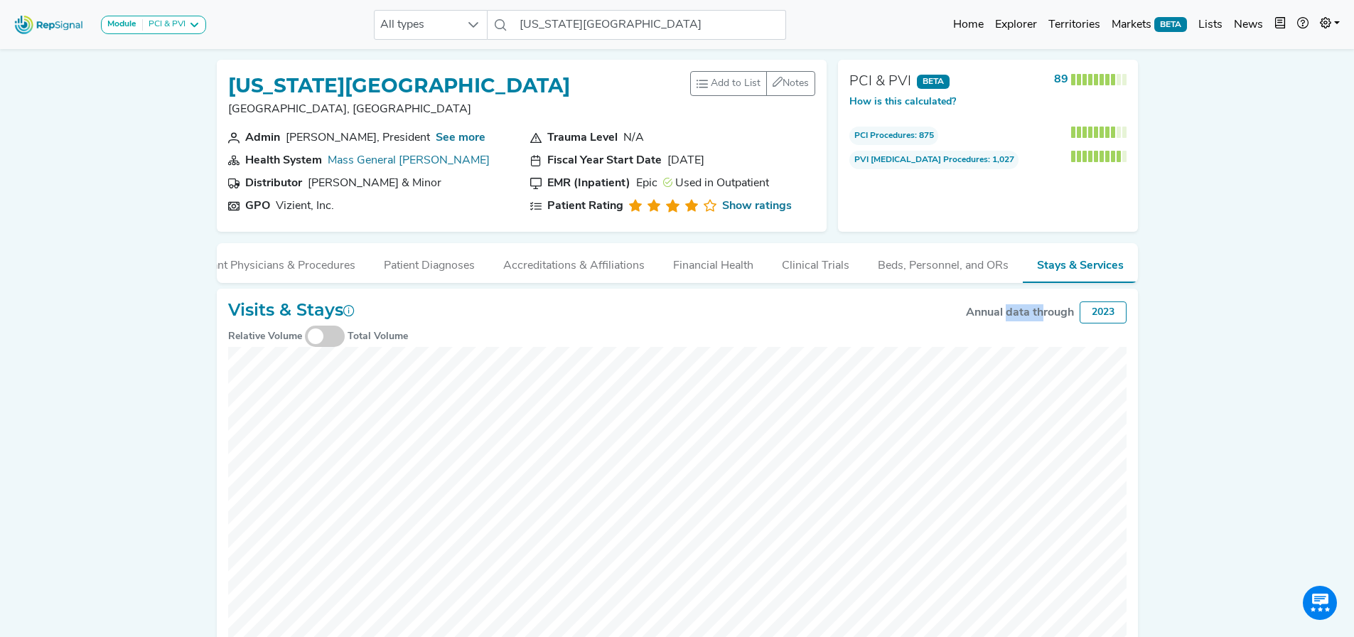
drag, startPoint x: 1007, startPoint y: 295, endPoint x: 1039, endPoint y: 300, distance: 33.1
click at [343, 262] on button "Relevant Physicians & Procedures" at bounding box center [317, 262] width 200 height 38
